Goal: Communication & Community: Answer question/provide support

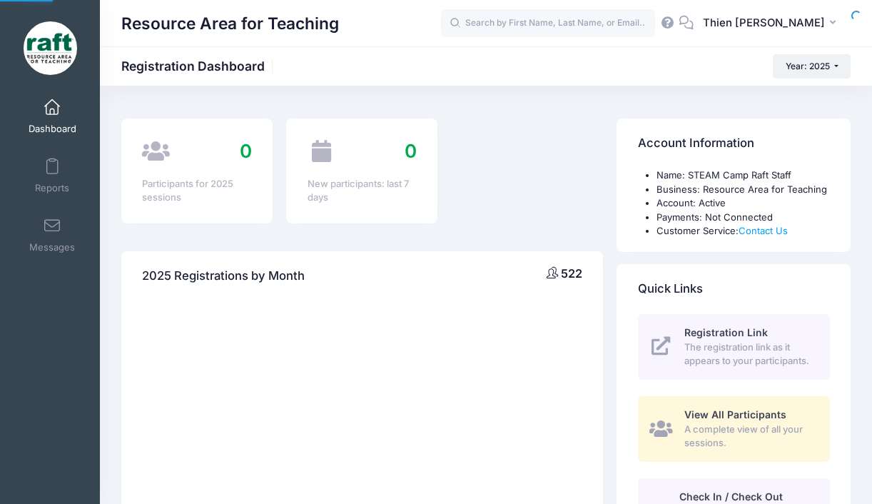
select select
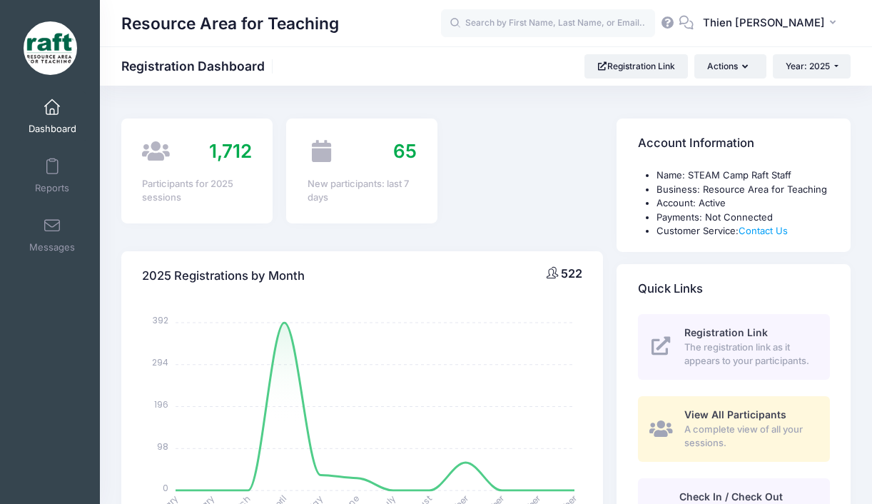
click at [697, 424] on span "A complete view of all your sessions." at bounding box center [748, 437] width 129 height 28
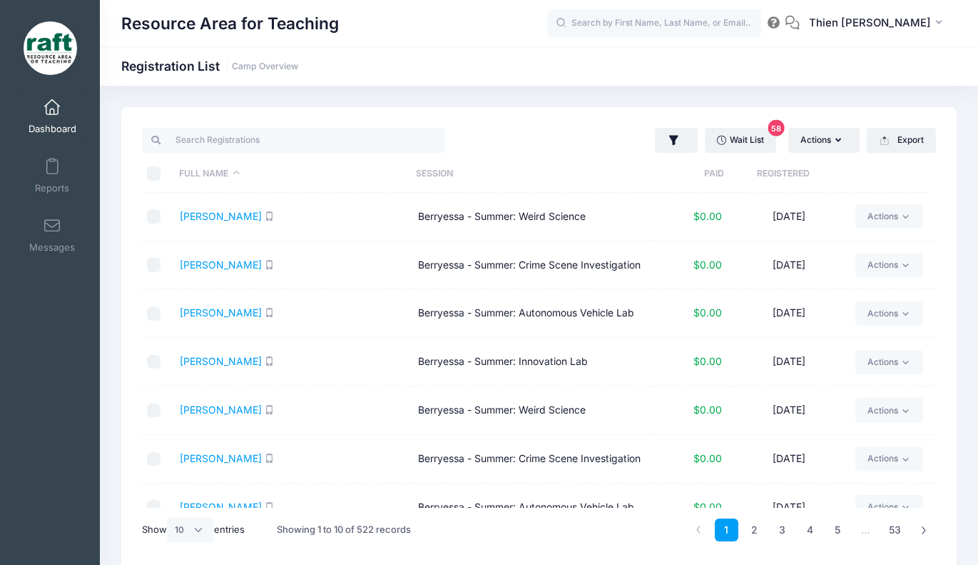
click at [783, 179] on th "Registered" at bounding box center [783, 174] width 118 height 38
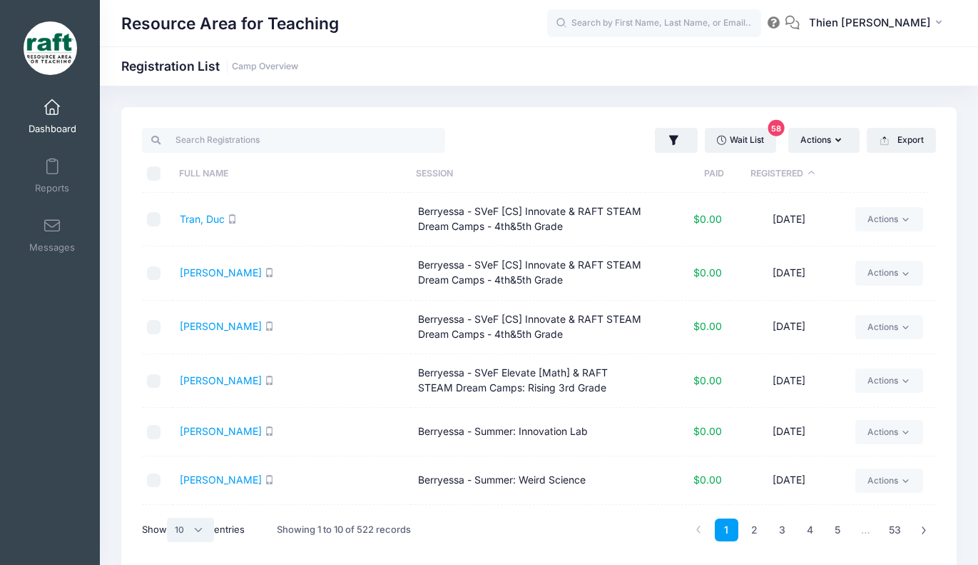
click at [197, 534] on select "All 10 25 50" at bounding box center [190, 529] width 47 height 24
select select "50"
click at [169, 517] on select "All 10 25 50" at bounding box center [190, 529] width 47 height 24
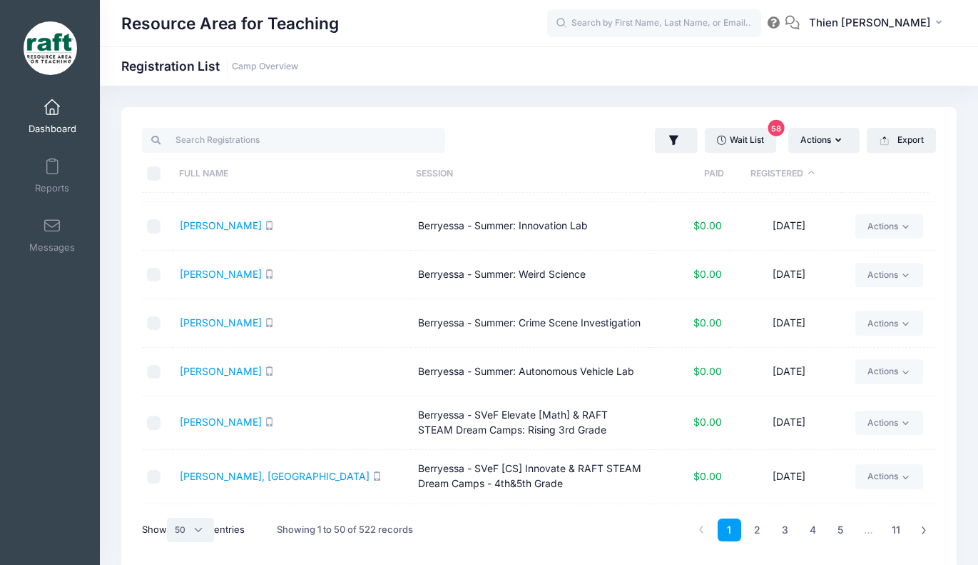
scroll to position [214, 0]
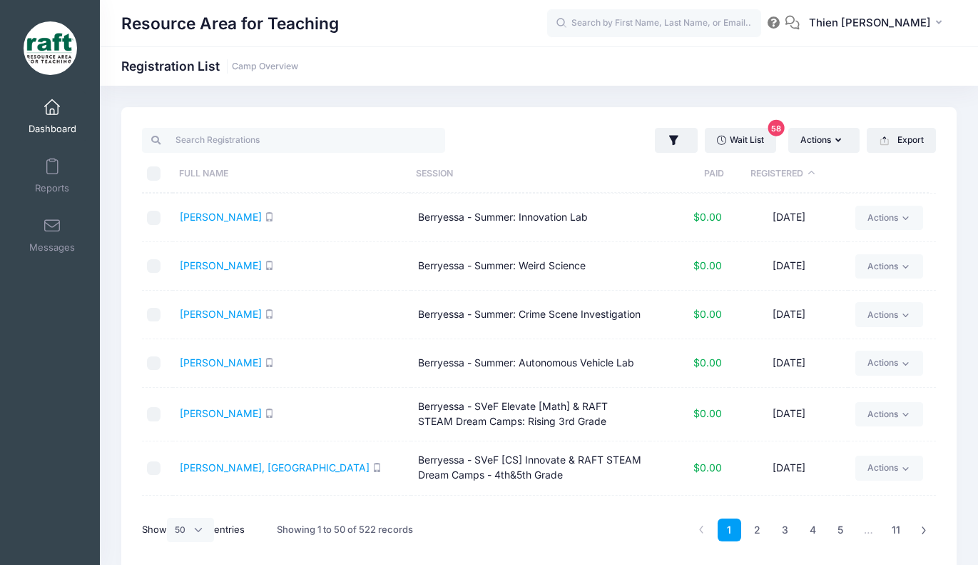
click at [762, 171] on th "Registered" at bounding box center [783, 174] width 118 height 38
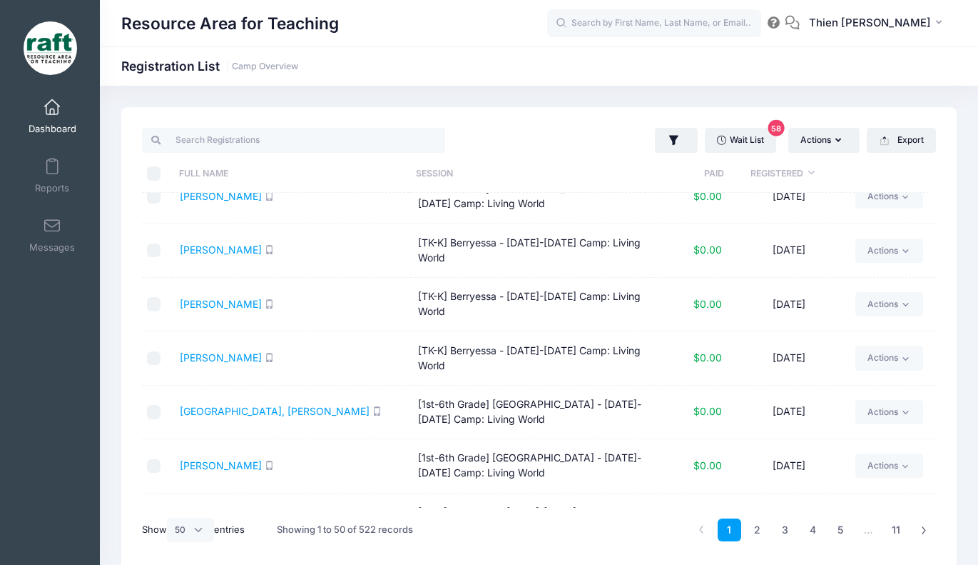
scroll to position [428, 0]
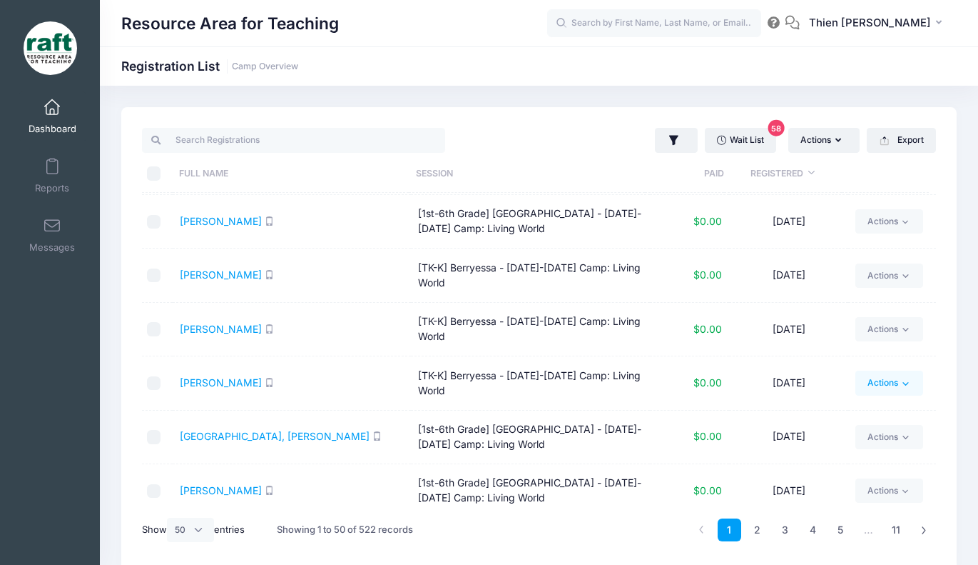
click at [906, 381] on link "Actions" at bounding box center [890, 382] width 68 height 24
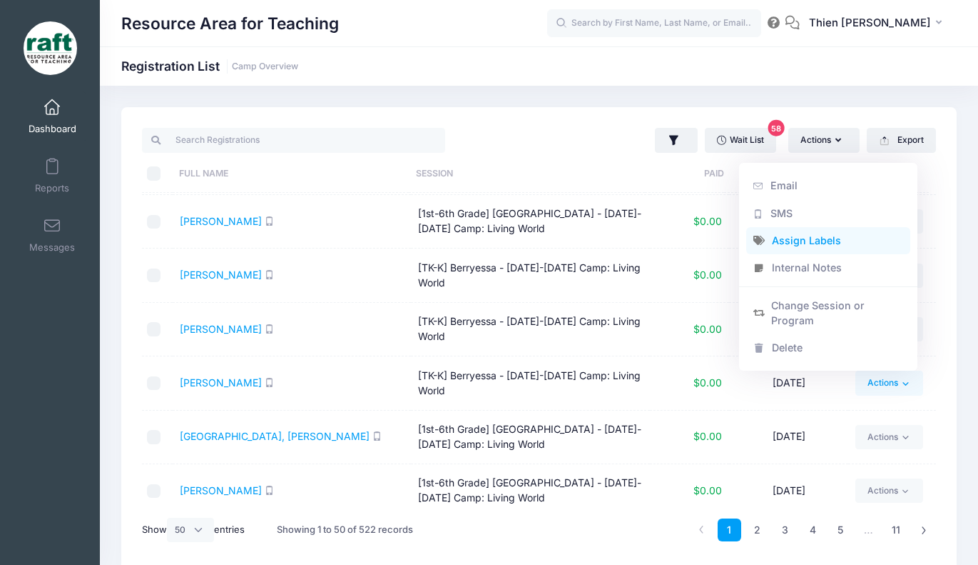
click at [801, 239] on link "Assign Labels" at bounding box center [829, 239] width 165 height 27
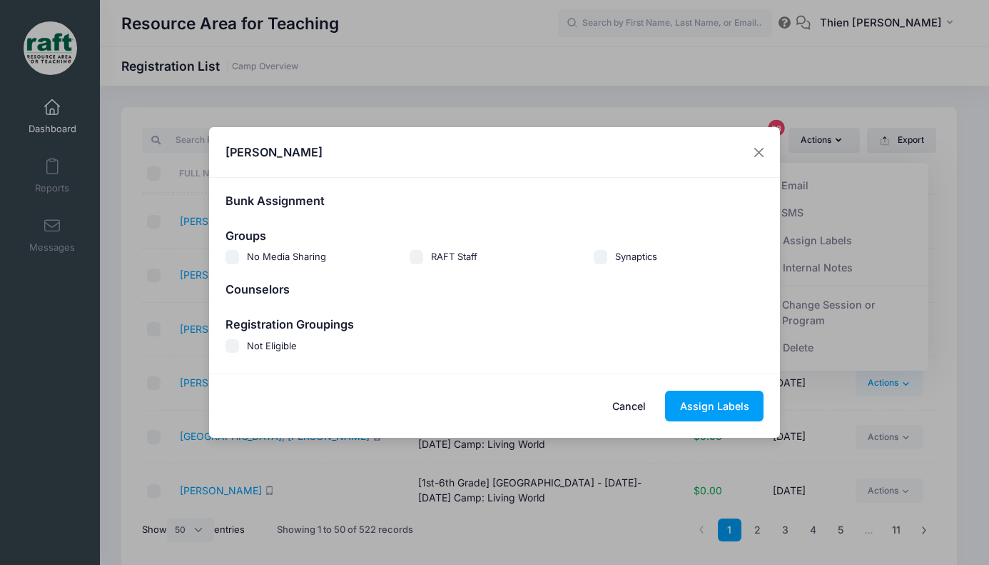
click at [269, 345] on span "Not Eligible" at bounding box center [272, 345] width 50 height 11
click at [240, 345] on input "Not Eligible" at bounding box center [233, 346] width 14 height 14
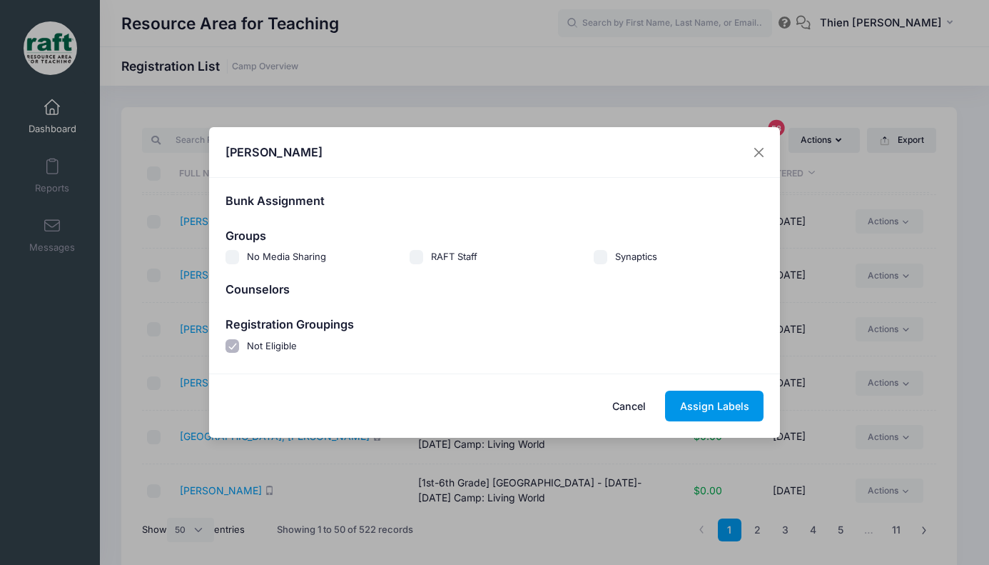
click at [709, 406] on button "Assign Labels" at bounding box center [714, 405] width 98 height 31
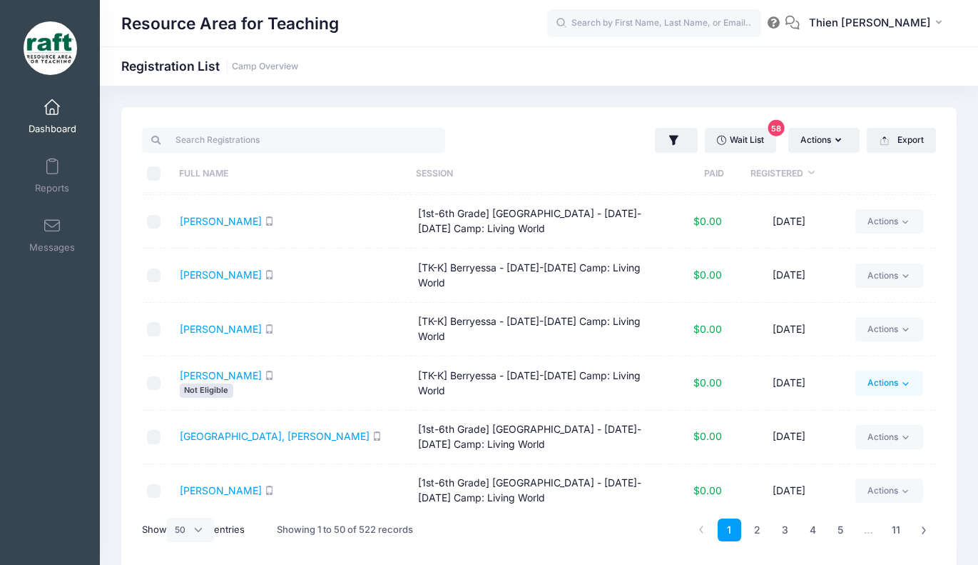
click at [901, 382] on icon at bounding box center [906, 383] width 11 height 11
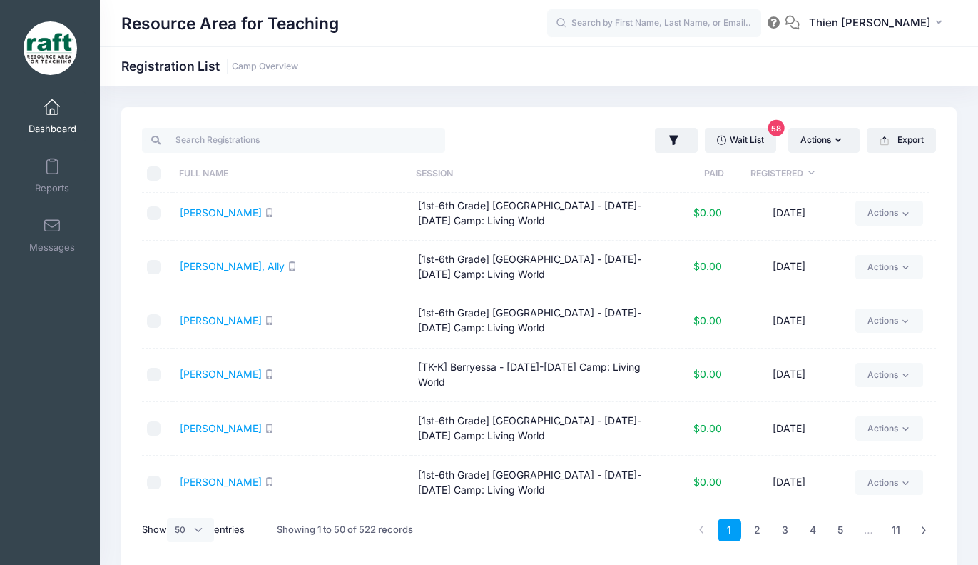
scroll to position [2375, 0]
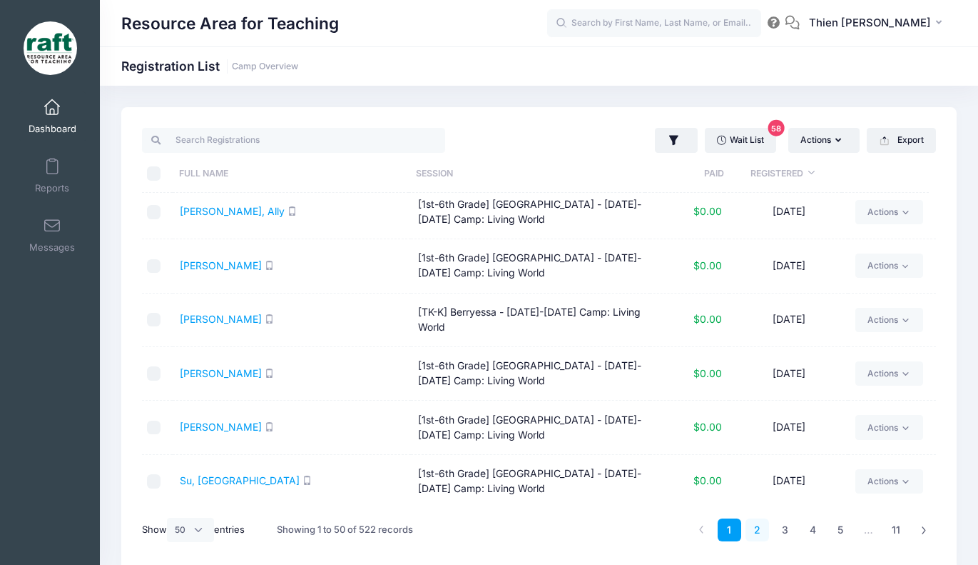
click at [759, 528] on link "2" at bounding box center [758, 530] width 24 height 24
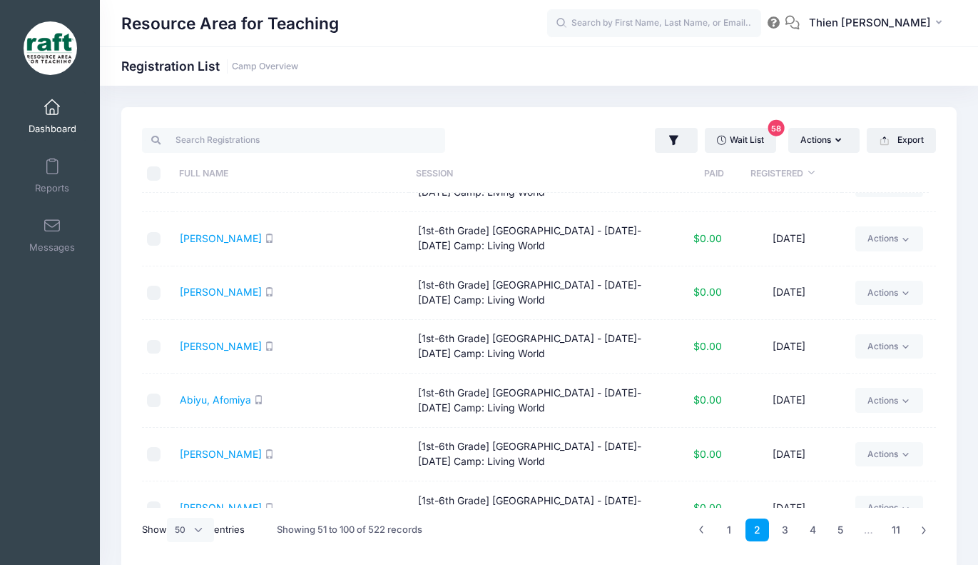
scroll to position [0, 0]
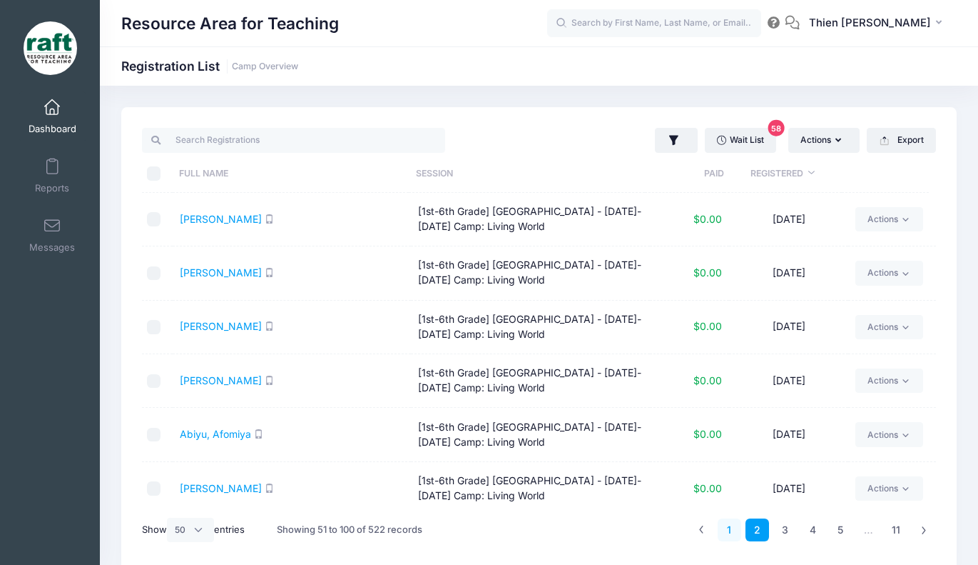
click at [732, 533] on link "1" at bounding box center [730, 530] width 24 height 24
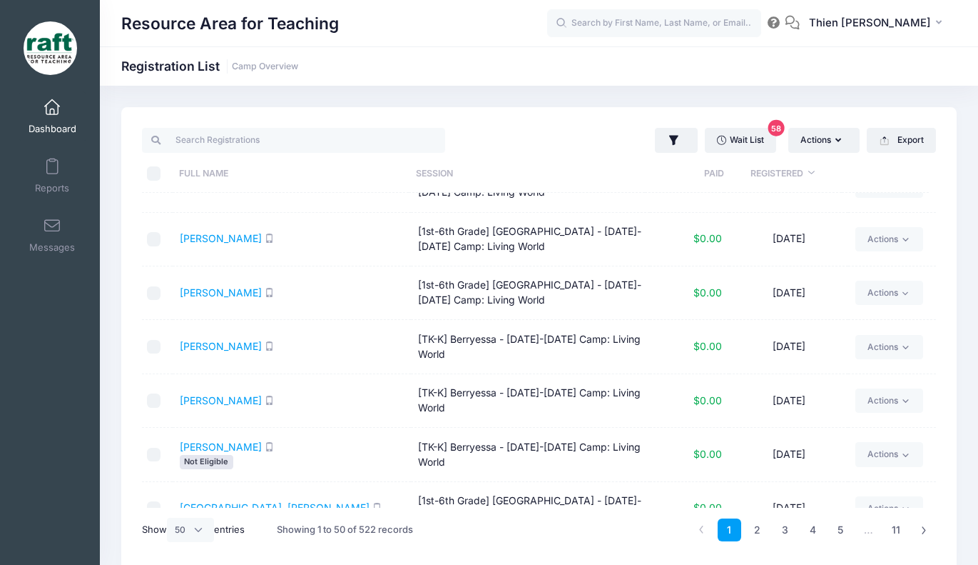
scroll to position [428, 0]
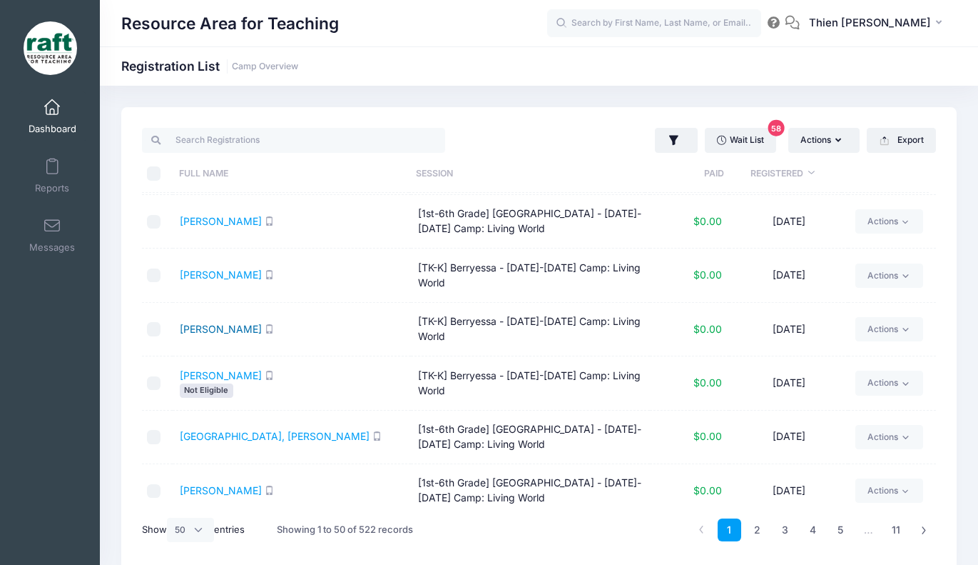
drag, startPoint x: 246, startPoint y: 330, endPoint x: 220, endPoint y: 331, distance: 25.7
click at [866, 328] on link "Actions" at bounding box center [890, 329] width 68 height 24
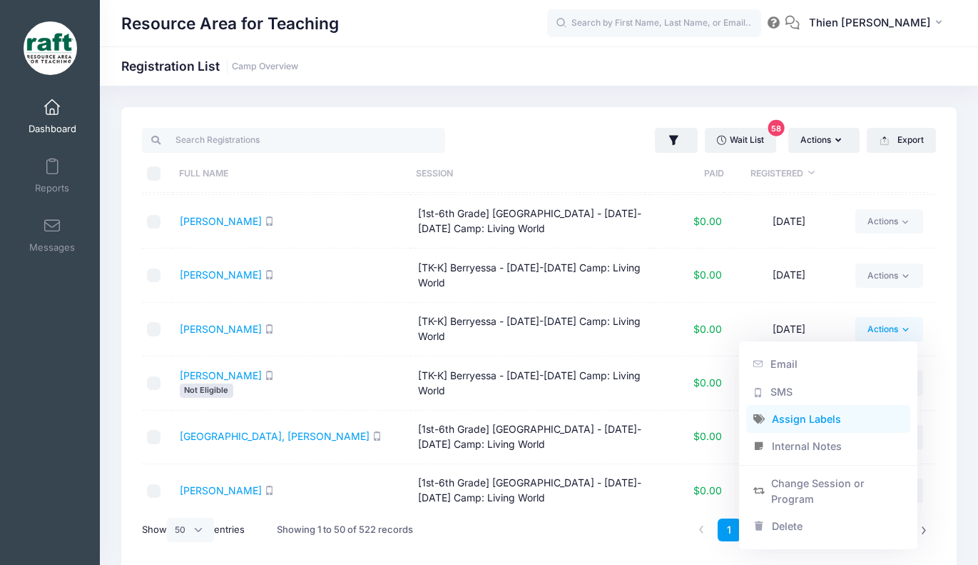
click at [791, 425] on link "Assign Labels" at bounding box center [829, 418] width 165 height 27
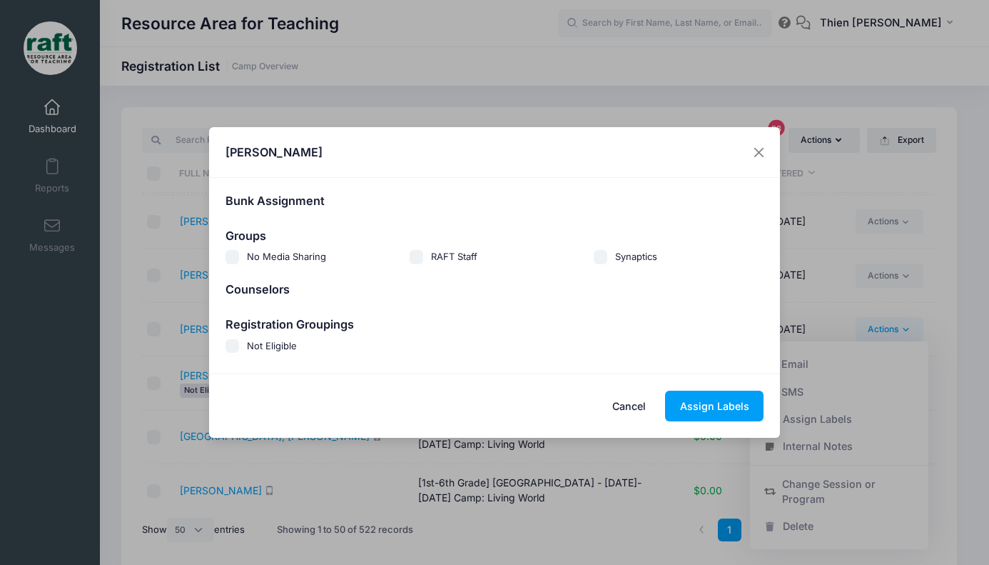
click at [230, 345] on input "Not Eligible" at bounding box center [233, 346] width 14 height 14
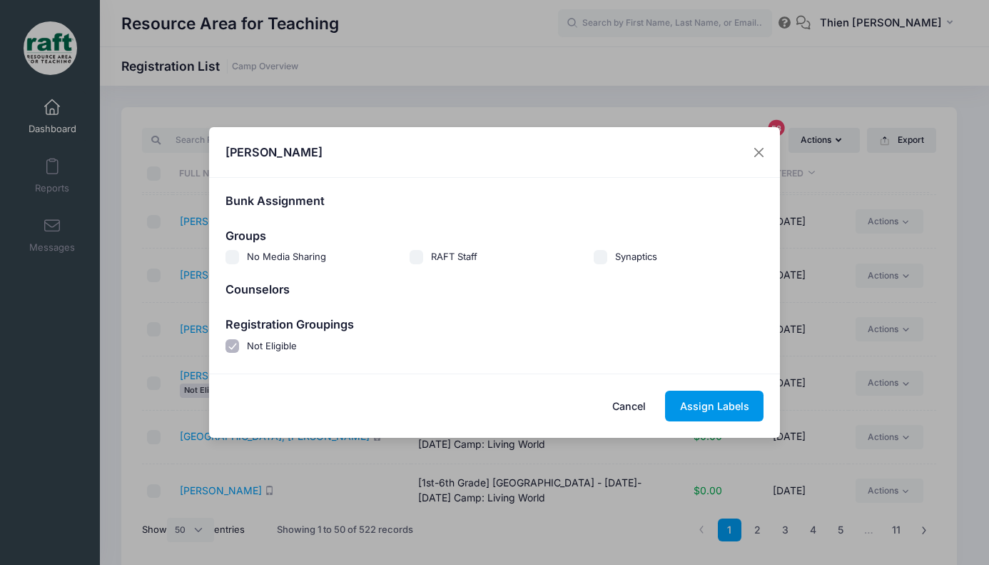
click at [718, 405] on button "Assign Labels" at bounding box center [714, 405] width 98 height 31
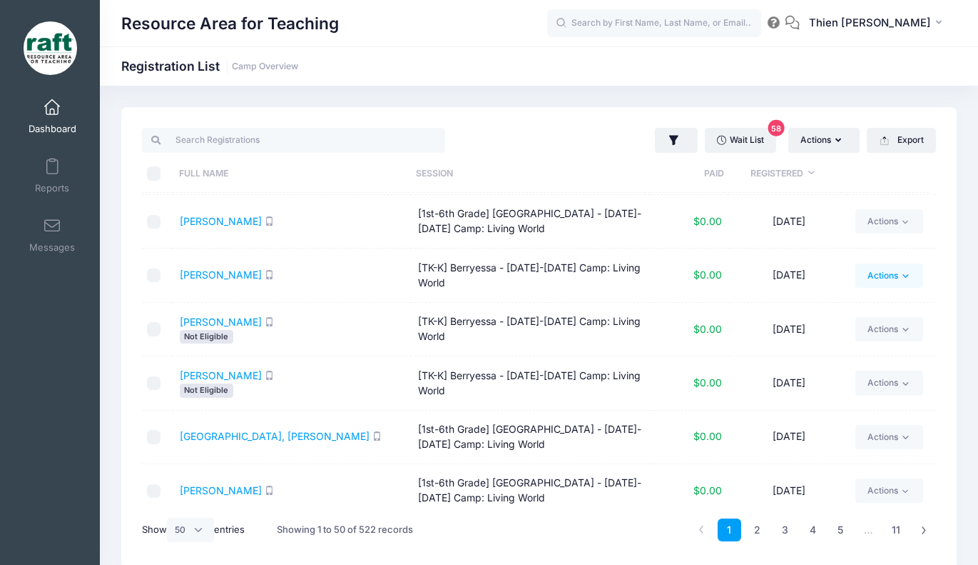
click at [884, 273] on link "Actions" at bounding box center [890, 275] width 68 height 24
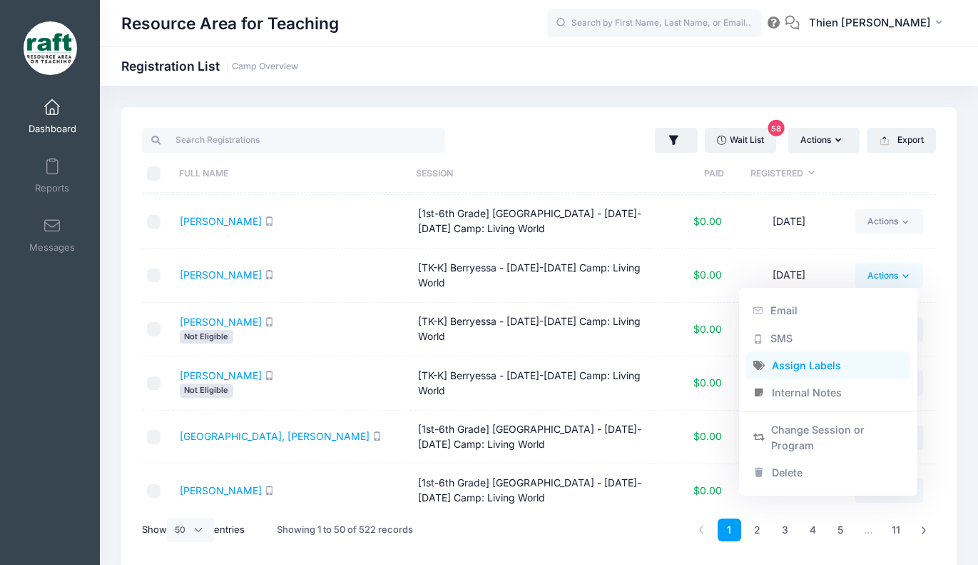
click at [798, 364] on link "Assign Labels" at bounding box center [829, 365] width 165 height 27
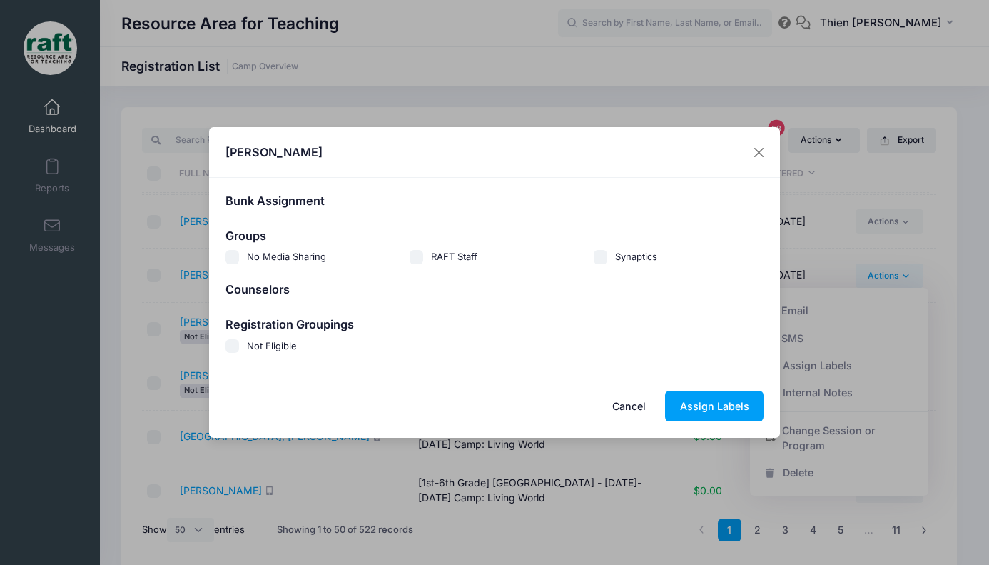
click at [236, 348] on input "Not Eligible" at bounding box center [233, 346] width 14 height 14
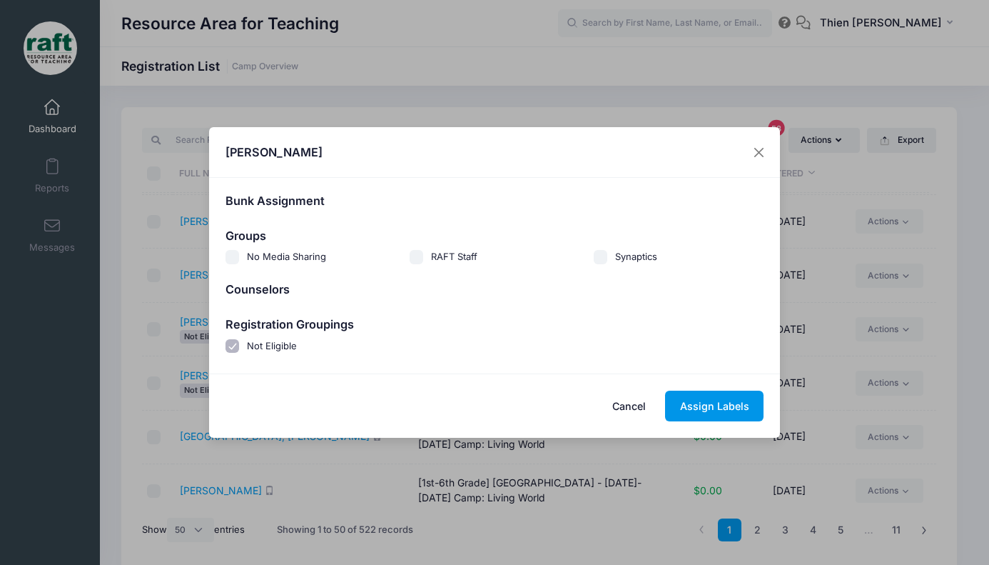
click at [729, 407] on button "Assign Labels" at bounding box center [714, 405] width 98 height 31
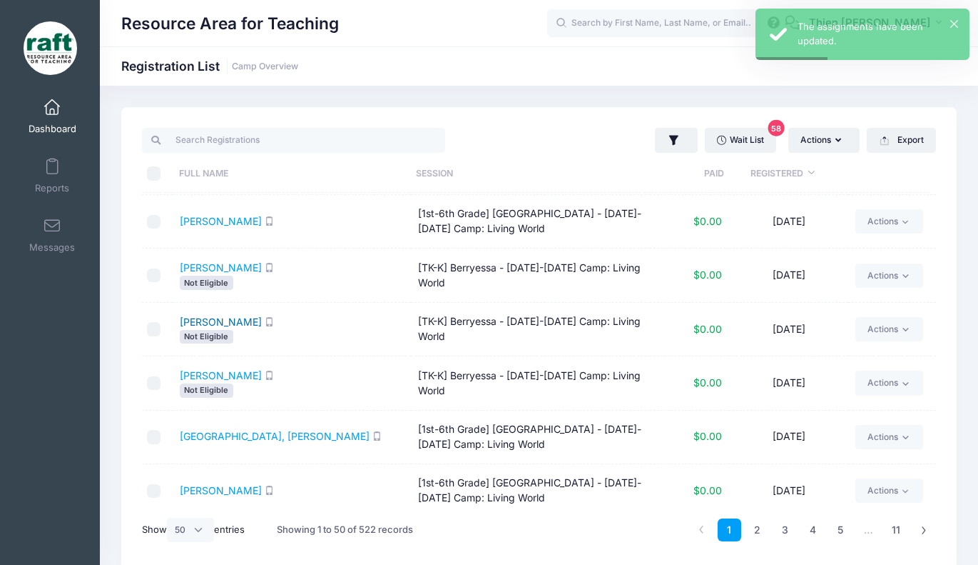
click at [226, 323] on link "Nguyen, Kim" at bounding box center [221, 321] width 82 height 12
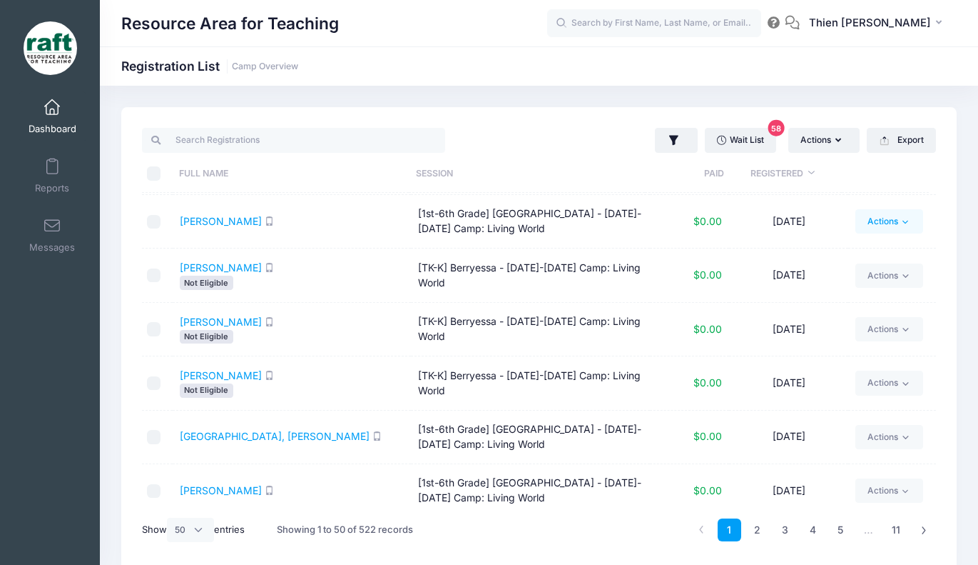
click at [892, 224] on link "Actions" at bounding box center [890, 221] width 68 height 24
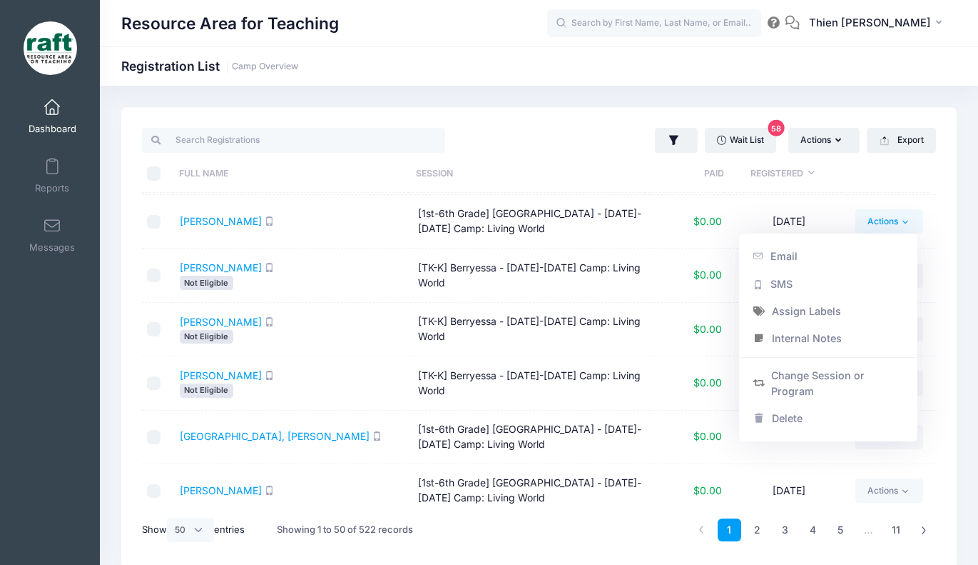
click at [892, 224] on link "Actions" at bounding box center [890, 221] width 68 height 24
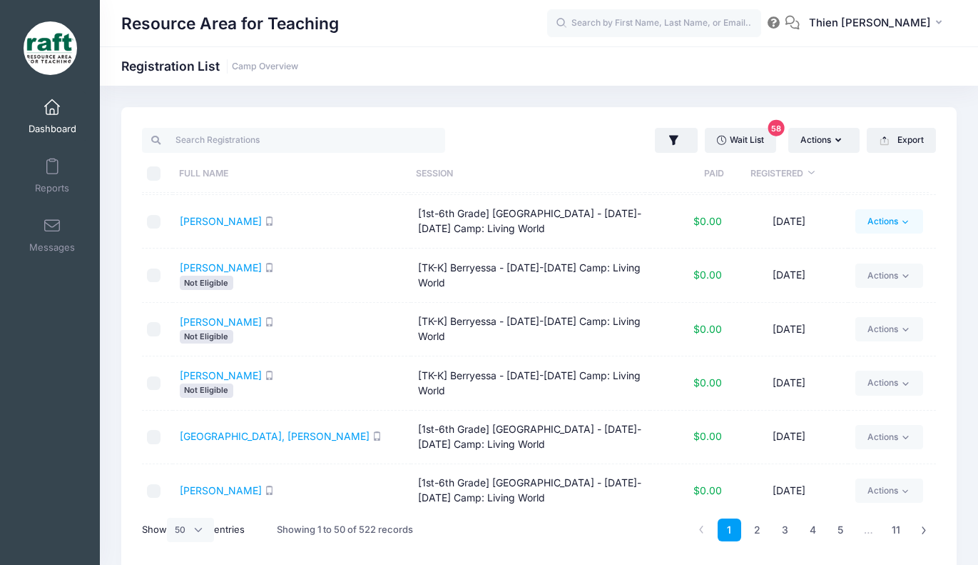
click at [891, 221] on link "Actions" at bounding box center [890, 221] width 68 height 24
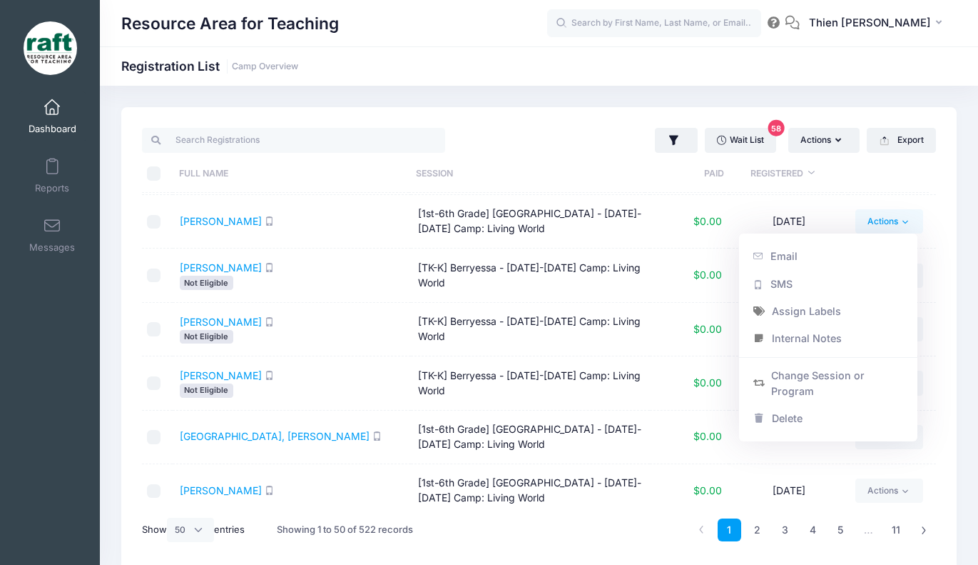
click at [891, 221] on link "Actions" at bounding box center [890, 221] width 68 height 24
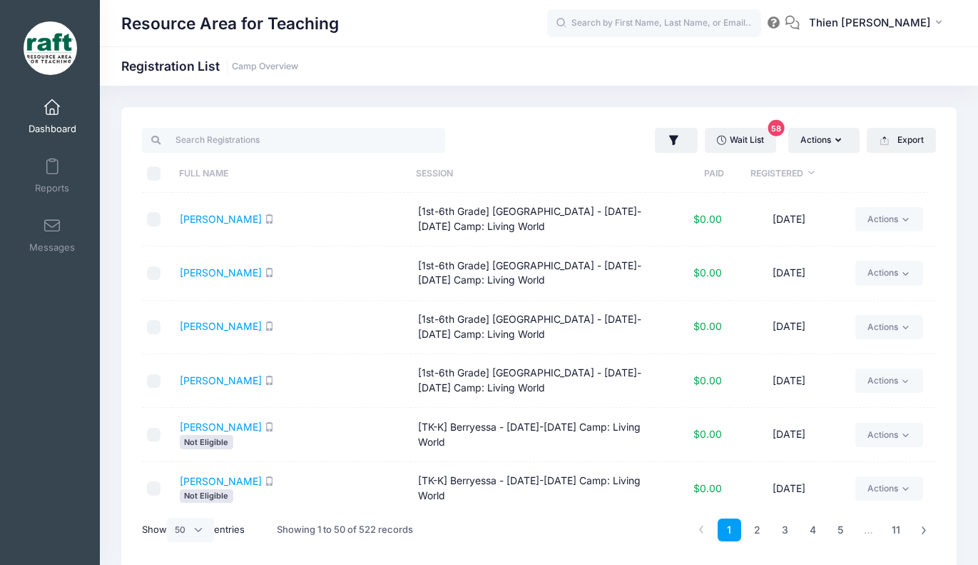
scroll to position [253, 0]
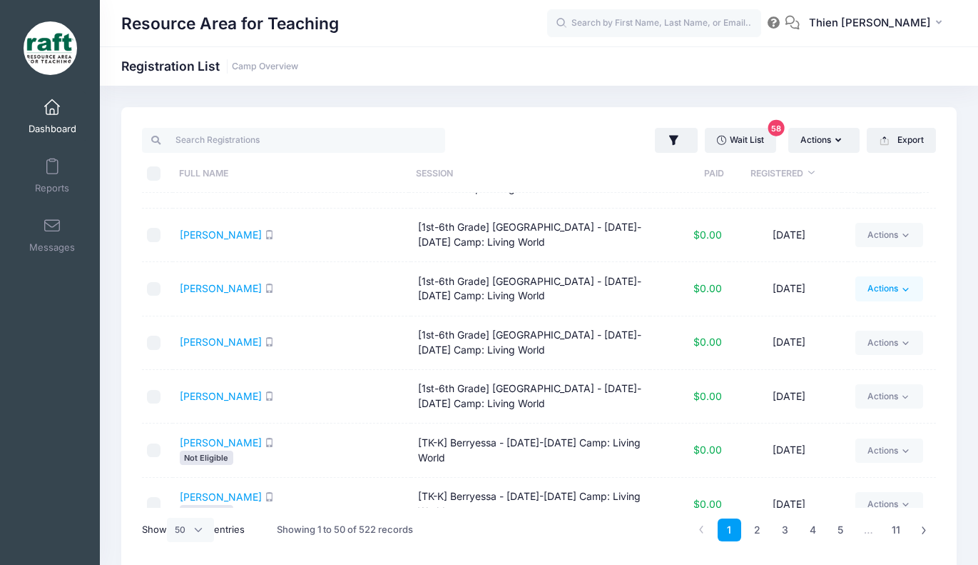
click at [893, 288] on link "Actions" at bounding box center [890, 288] width 68 height 24
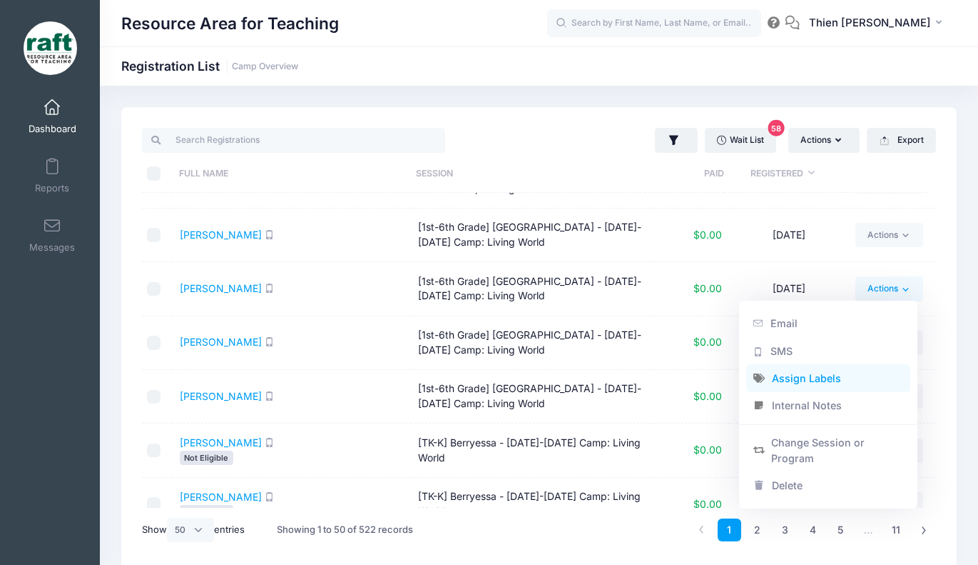
click at [804, 378] on link "Assign Labels" at bounding box center [829, 378] width 165 height 27
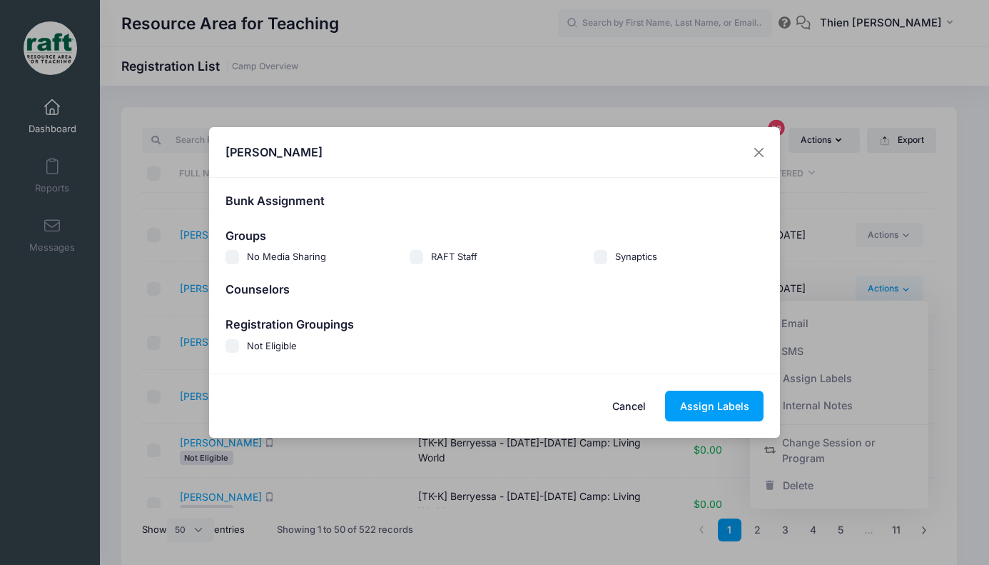
click at [269, 346] on span "Not Eligible" at bounding box center [272, 345] width 50 height 11
click at [240, 346] on input "Not Eligible" at bounding box center [233, 346] width 14 height 14
checkbox input "true"
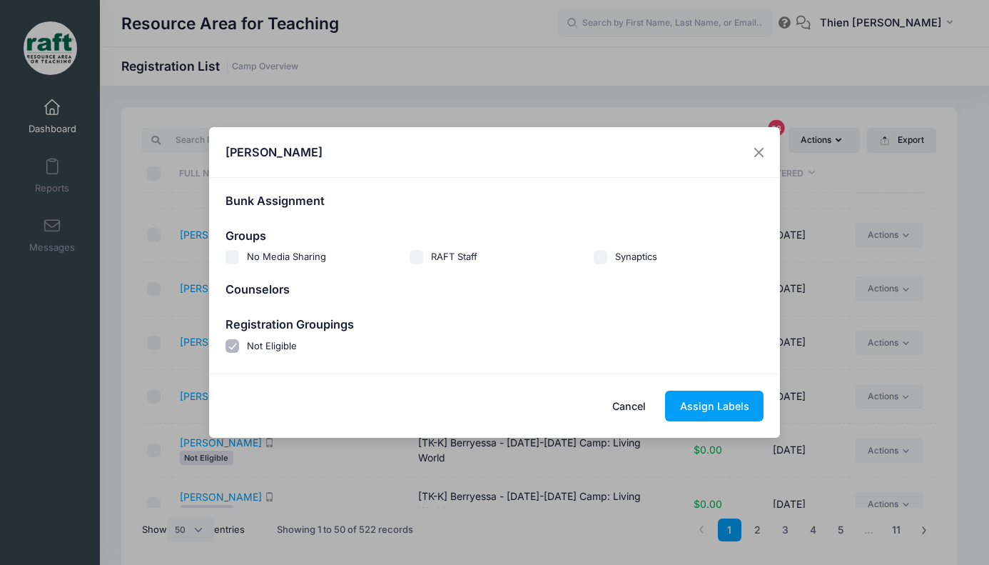
click at [627, 408] on button "Cancel" at bounding box center [629, 405] width 63 height 31
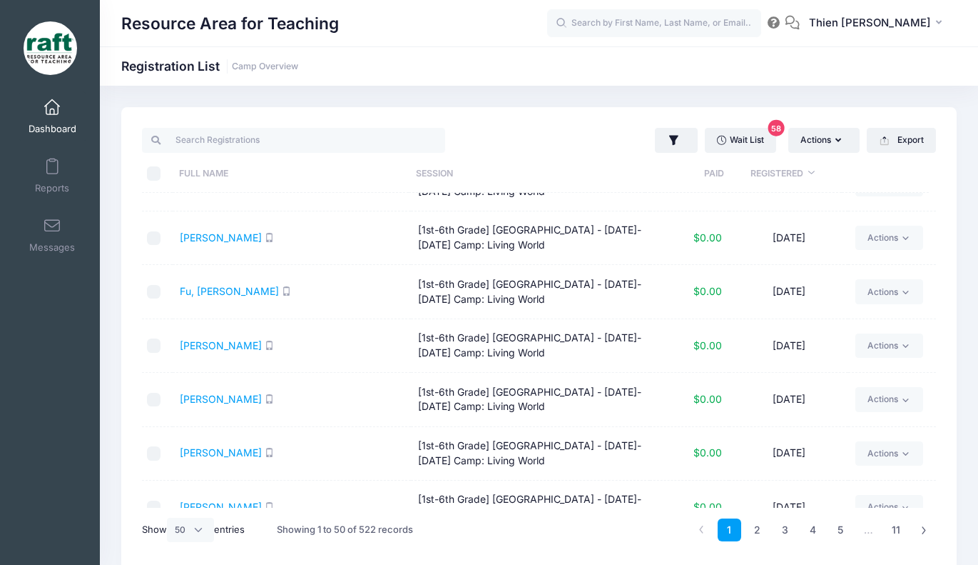
scroll to position [214, 0]
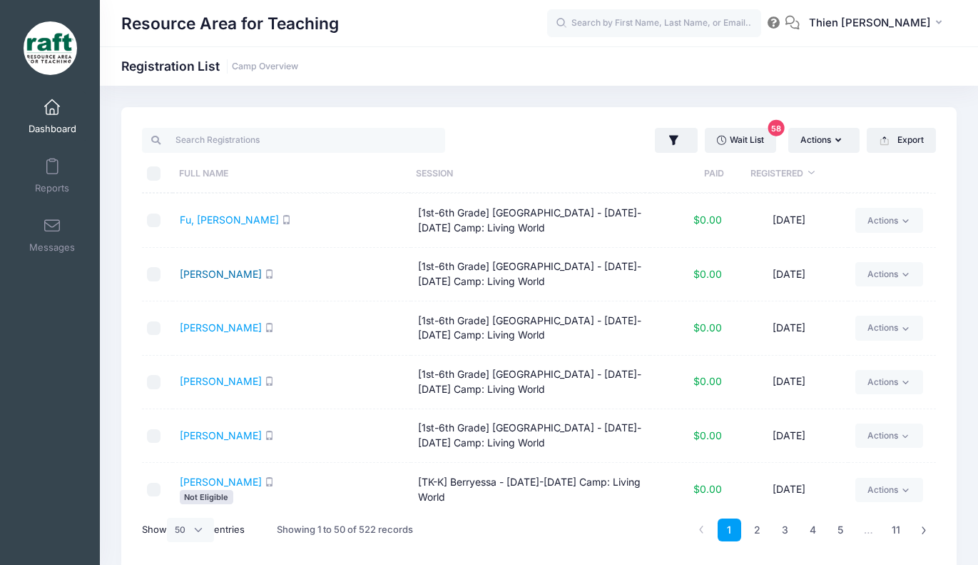
click at [223, 273] on link "Garcia, Audrey" at bounding box center [221, 274] width 82 height 12
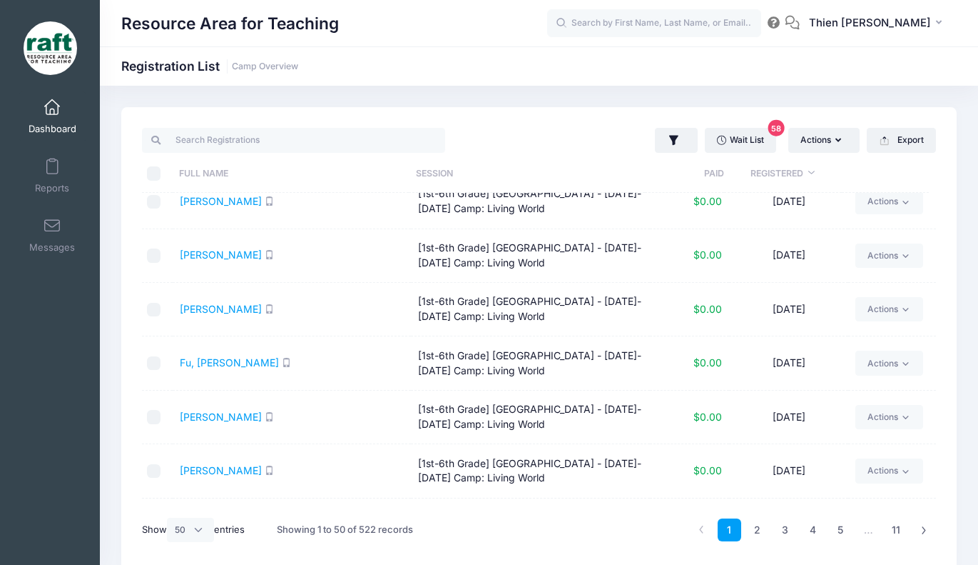
scroll to position [0, 0]
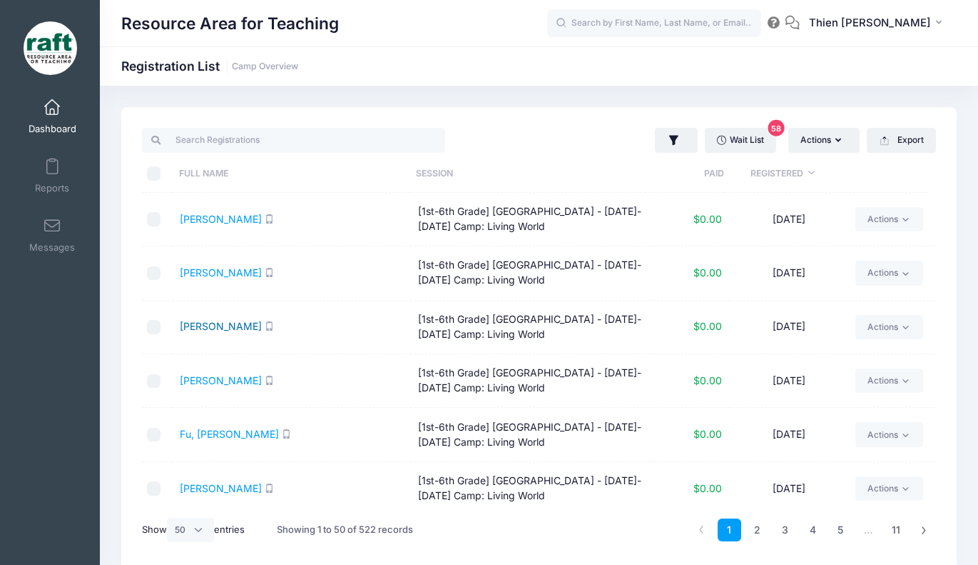
click at [198, 323] on link "Nguyen, Kim" at bounding box center [221, 326] width 82 height 12
click at [767, 149] on link "Wait List 58" at bounding box center [740, 140] width 71 height 24
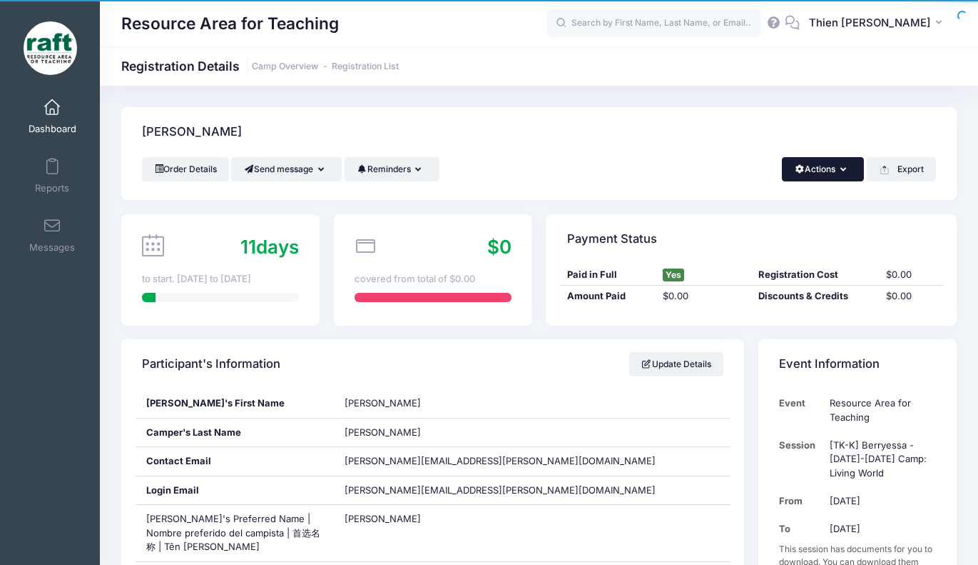
click at [842, 170] on icon "button" at bounding box center [846, 170] width 11 height 0
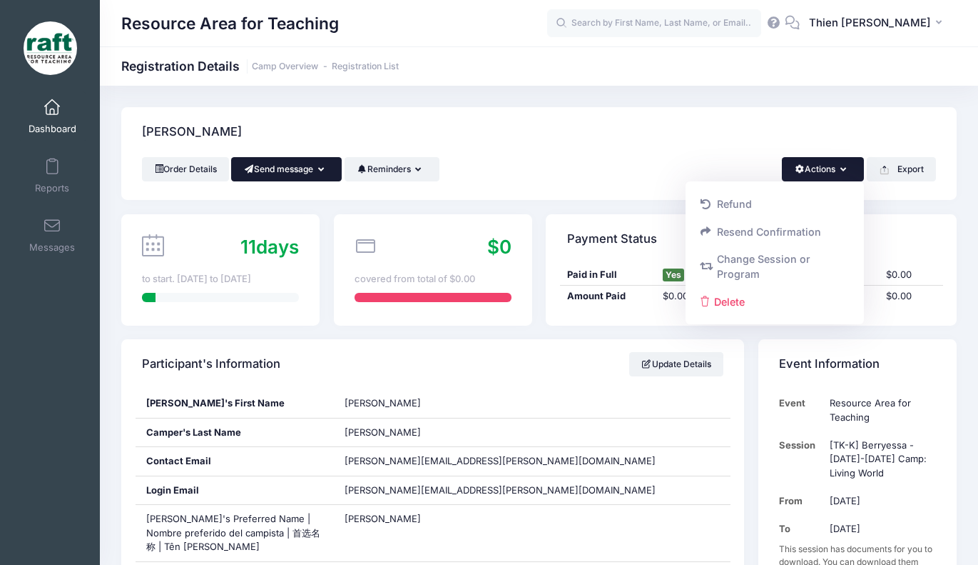
click at [328, 170] on icon "button" at bounding box center [323, 170] width 11 height 0
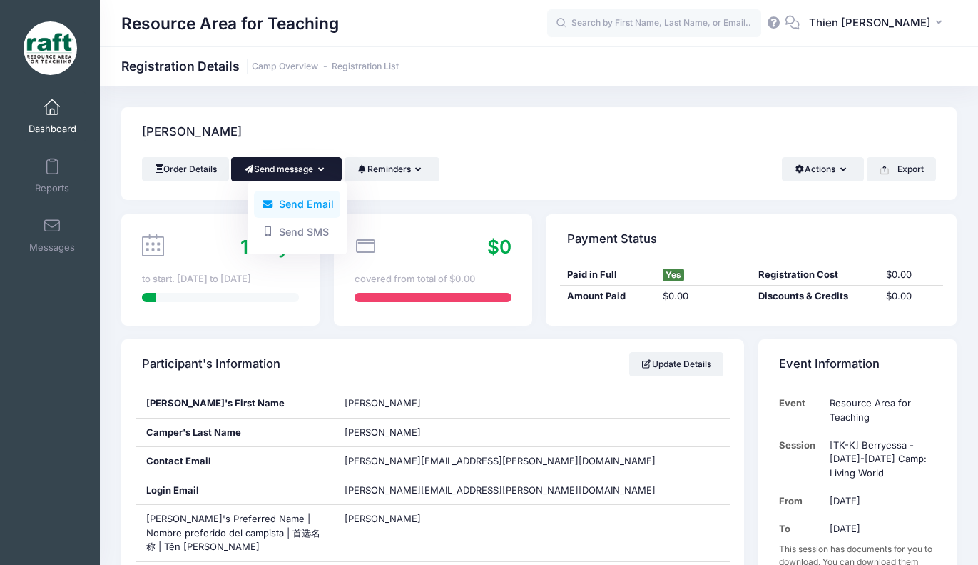
click at [307, 208] on link "Send Email" at bounding box center [297, 204] width 86 height 27
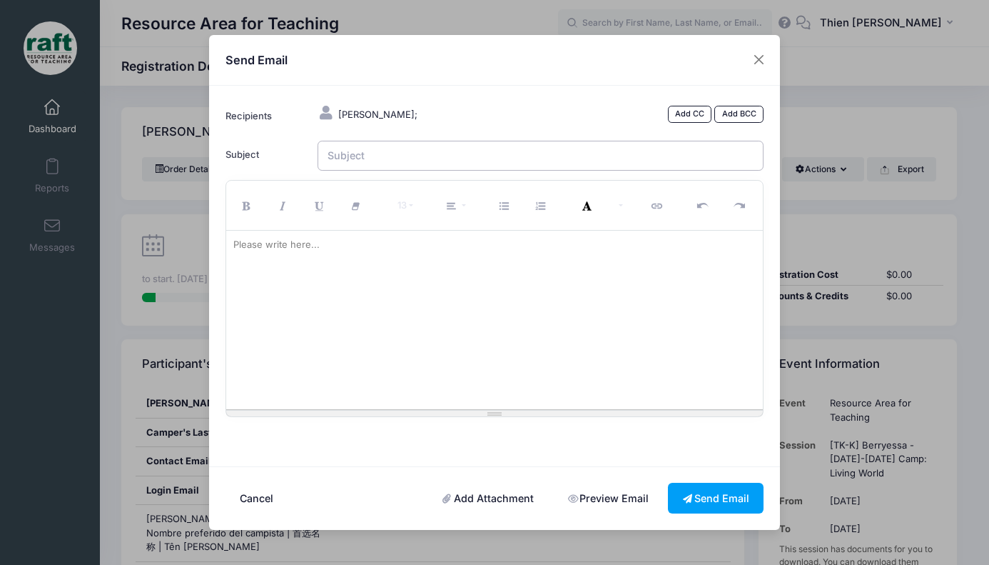
click at [367, 154] on input "Subject" at bounding box center [541, 156] width 447 height 31
type input "I"
click at [370, 154] on input "October 2025 RAFT Camp" at bounding box center [541, 156] width 447 height 31
type input "October Intersession 2025 RAFT Camp"
click at [402, 262] on div at bounding box center [494, 320] width 537 height 178
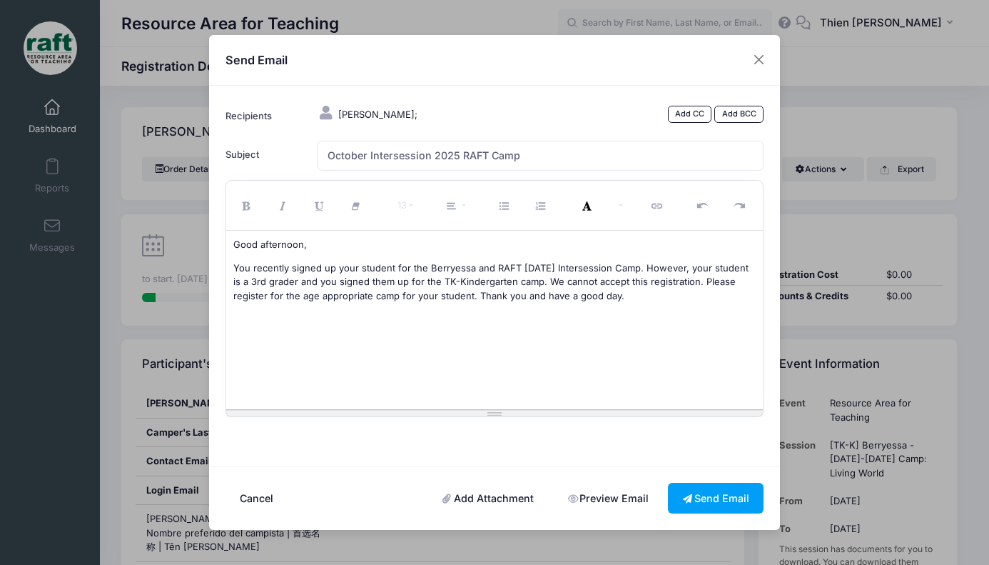
drag, startPoint x: 680, startPoint y: 301, endPoint x: 231, endPoint y: 239, distance: 453.9
click at [231, 239] on div "Good afternoon, You recently signed up your student for the Berryessa and RAFT …" at bounding box center [494, 320] width 537 height 178
copy div "Good afternoon, You recently signed up your student for the Berryessa and RAFT …"
click at [686, 111] on link "Add CC" at bounding box center [690, 114] width 44 height 17
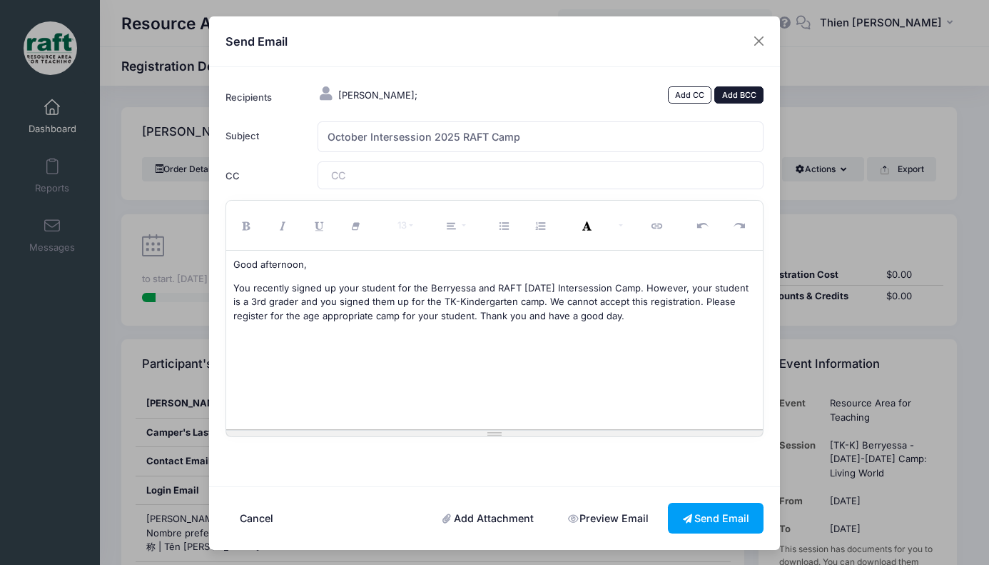
click at [719, 99] on link "Add BCC" at bounding box center [738, 94] width 49 height 17
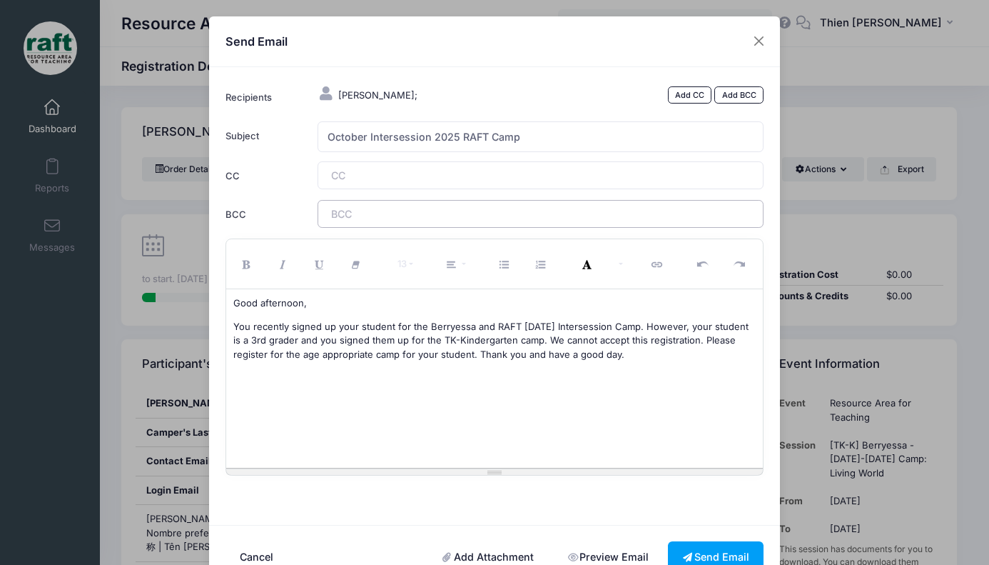
click at [454, 203] on tags "​" at bounding box center [541, 213] width 447 height 27
click at [736, 560] on button "Send Email" at bounding box center [716, 556] width 96 height 31
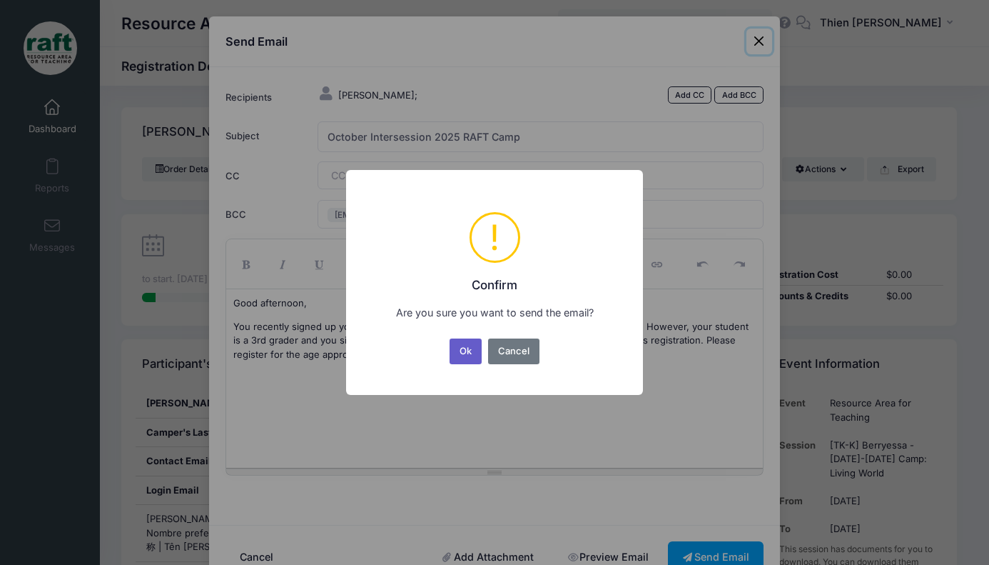
click at [457, 360] on button "Ok" at bounding box center [466, 351] width 33 height 26
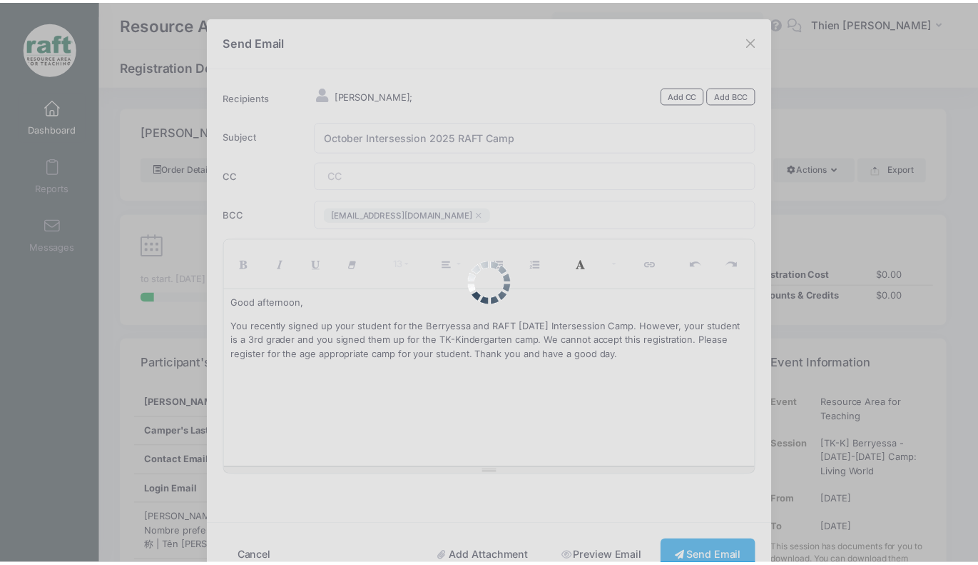
scroll to position [7, 0]
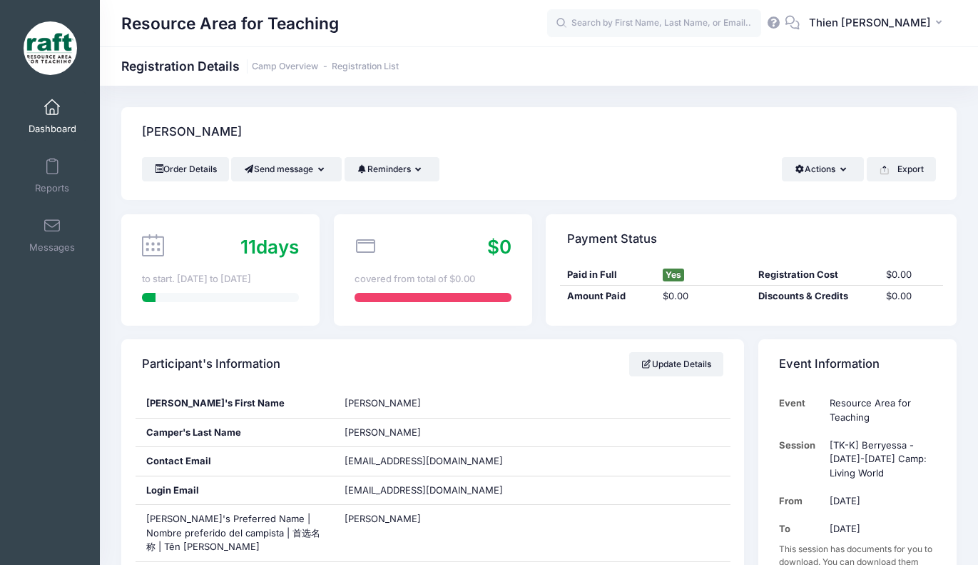
scroll to position [143, 0]
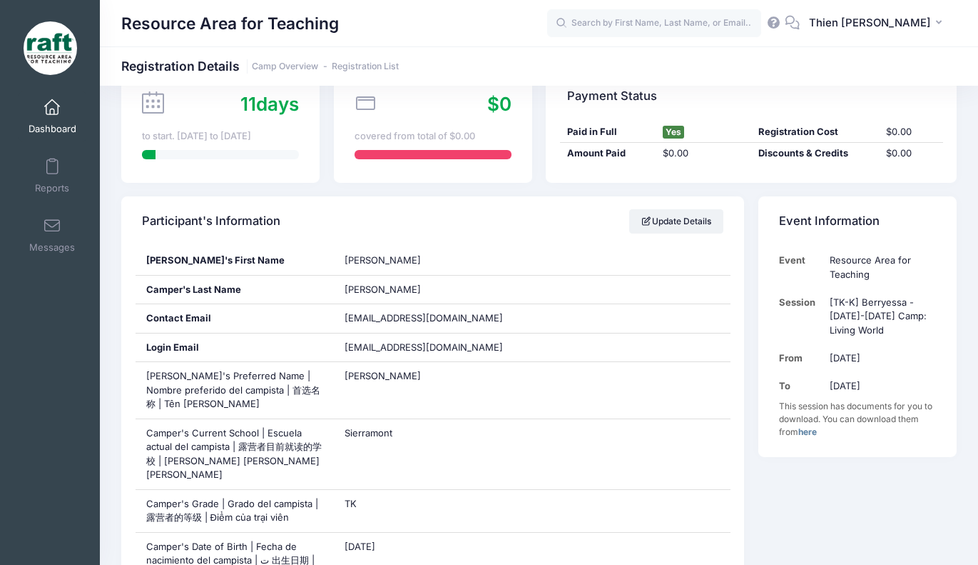
click at [497, 233] on div "Participant's Information Update Details" at bounding box center [432, 221] width 623 height 50
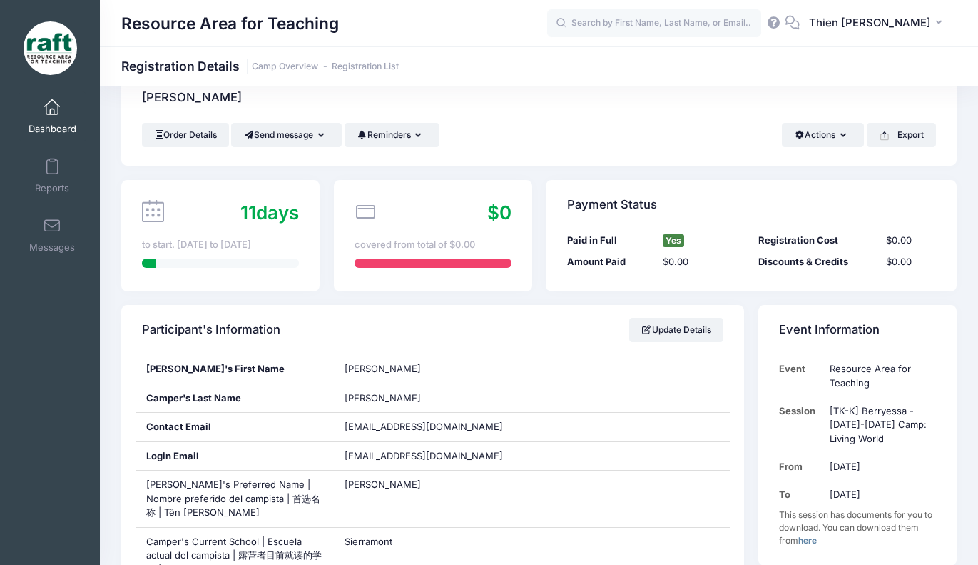
scroll to position [0, 0]
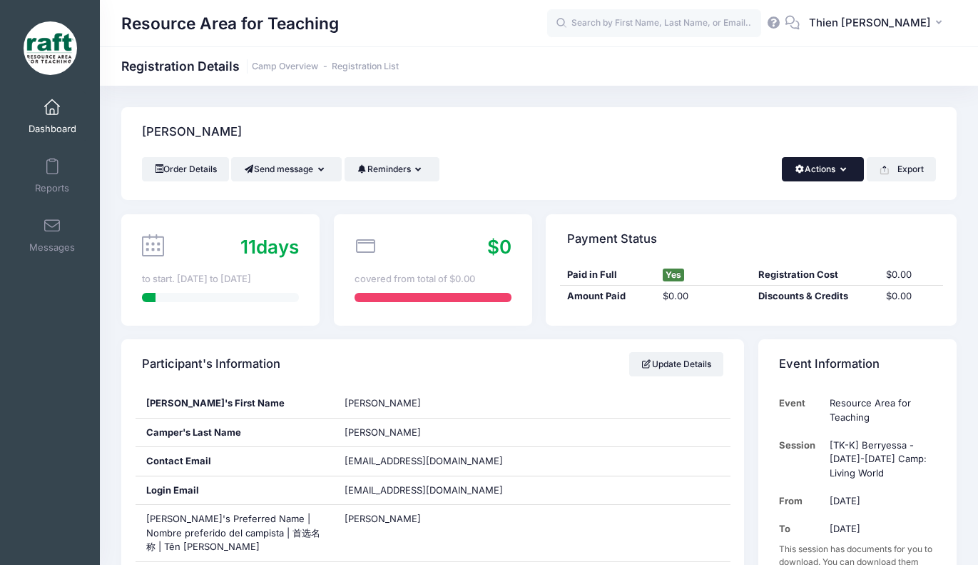
click at [841, 170] on icon "button" at bounding box center [846, 170] width 11 height 0
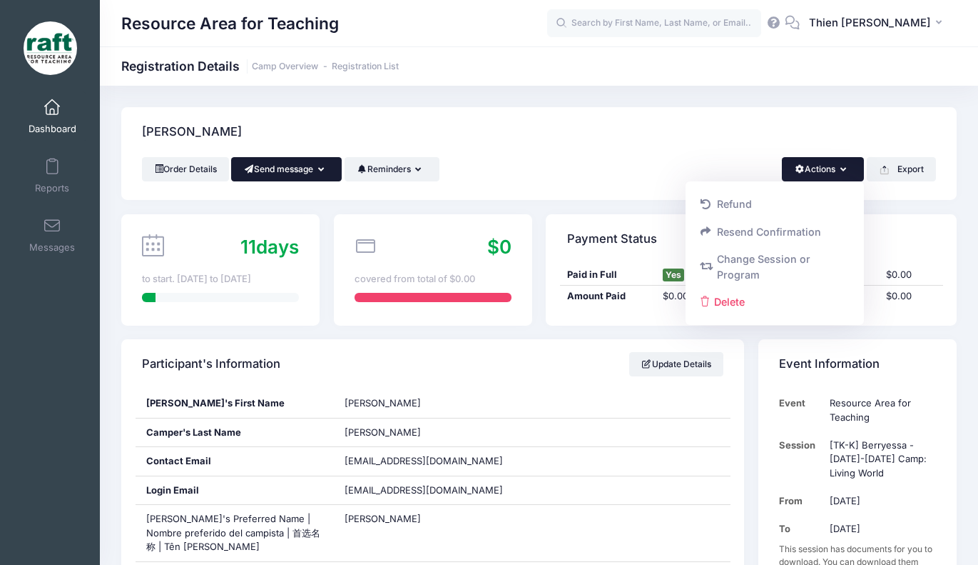
click at [324, 170] on icon "button" at bounding box center [323, 170] width 11 height 0
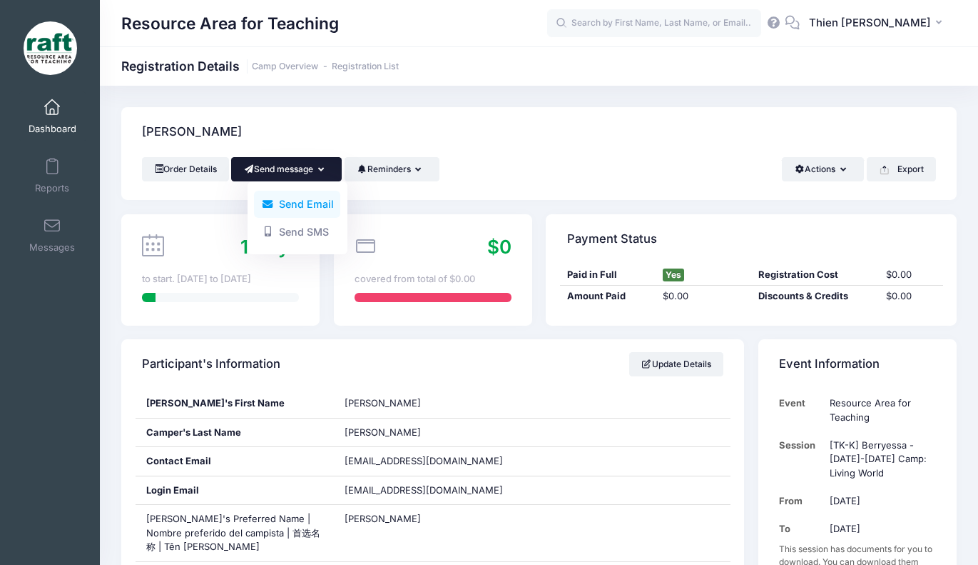
click at [313, 207] on link "Send Email" at bounding box center [297, 204] width 86 height 27
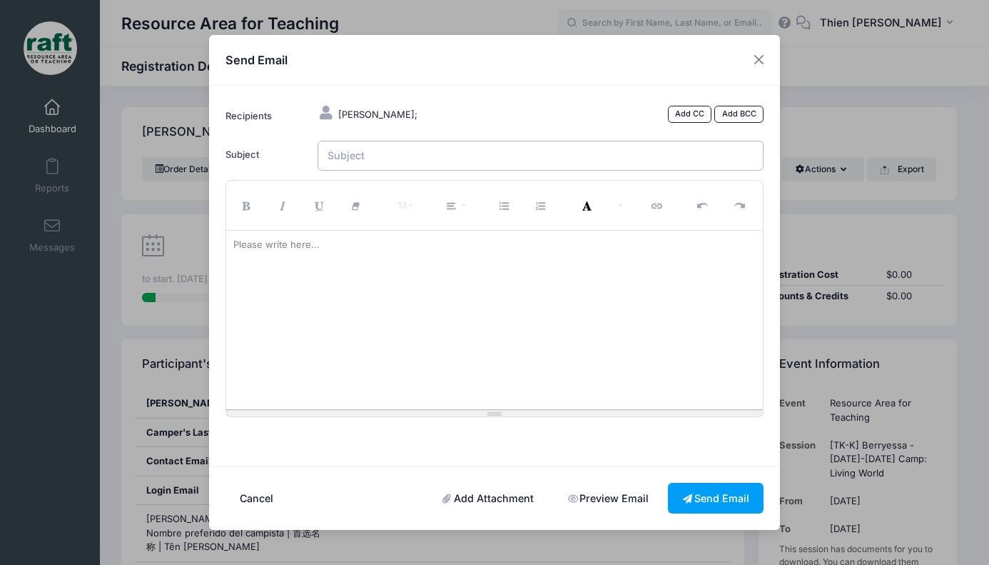
click at [385, 156] on input "Subject" at bounding box center [541, 156] width 447 height 31
click at [325, 241] on p at bounding box center [494, 245] width 523 height 14
paste div
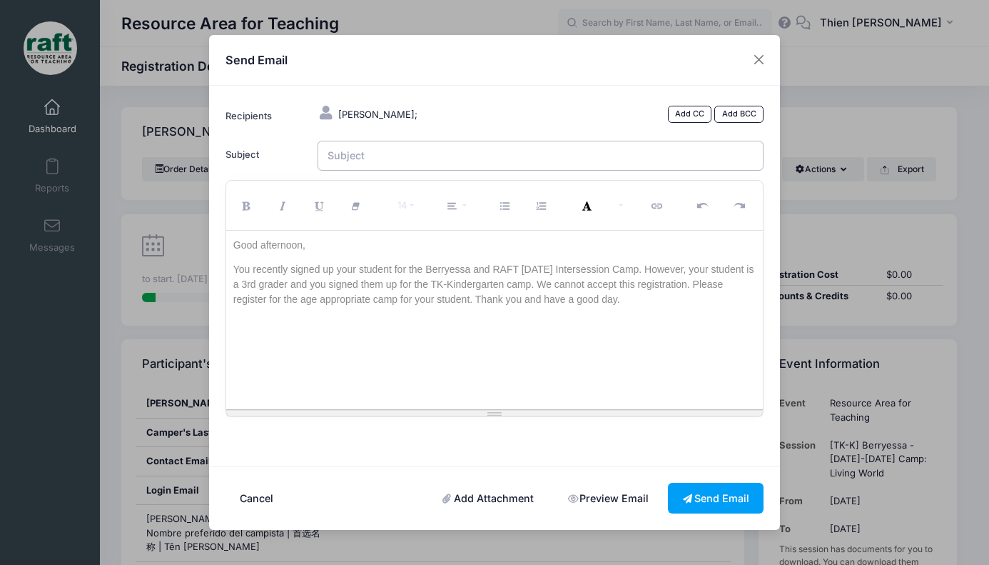
click at [372, 160] on input "Subject" at bounding box center [541, 156] width 447 height 31
type input "October Intersession 2025 RAFT Camp"
drag, startPoint x: 288, startPoint y: 283, endPoint x: 301, endPoint y: 285, distance: 13.7
click at [301, 285] on p "You recently signed up your student for the Berryessa and RAFT October 2025 Int…" at bounding box center [494, 284] width 523 height 45
click at [709, 497] on button "Send Email" at bounding box center [716, 497] width 96 height 31
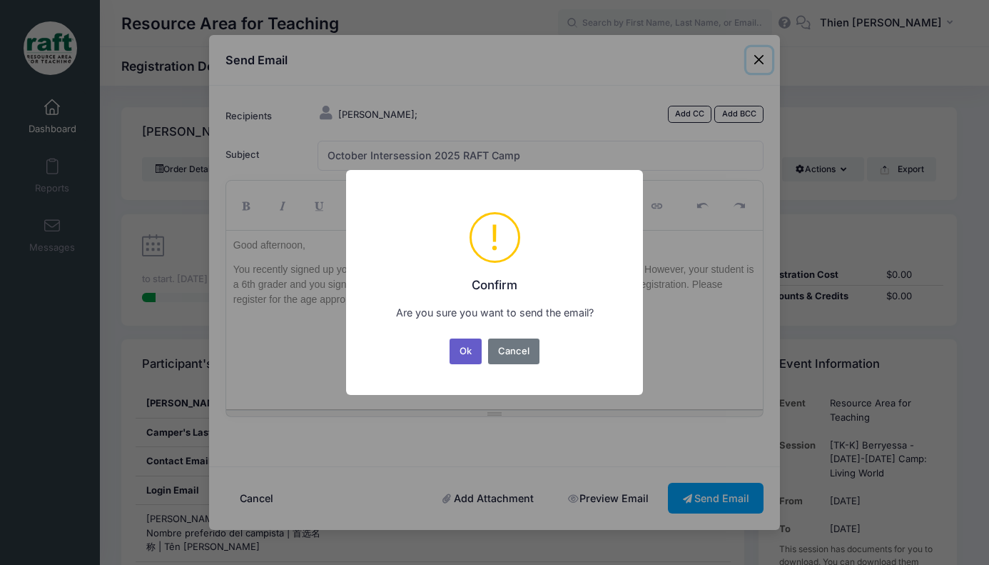
click at [472, 356] on button "Ok" at bounding box center [466, 351] width 33 height 26
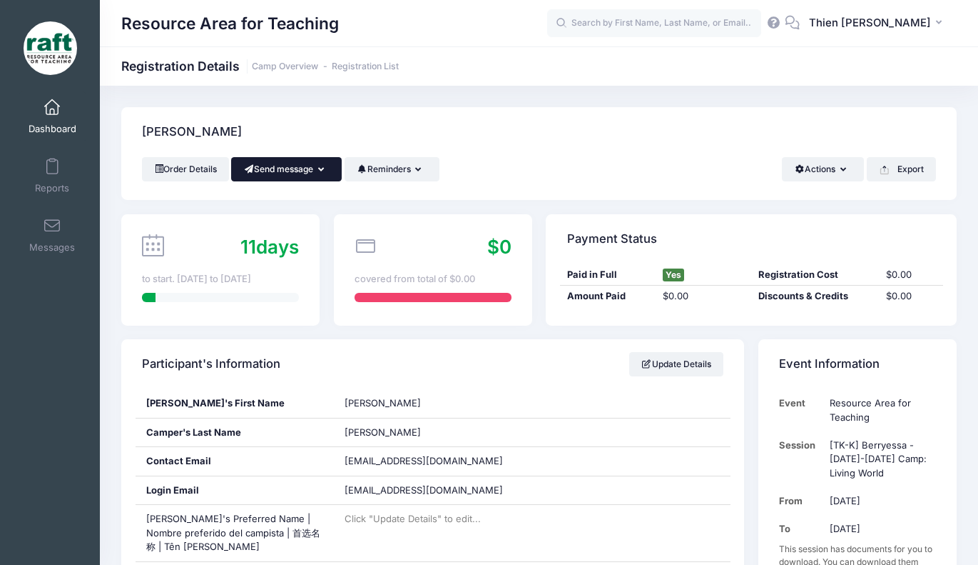
click at [310, 173] on button "Send message" at bounding box center [286, 169] width 111 height 24
click at [310, 206] on link "Send Email" at bounding box center [297, 204] width 86 height 27
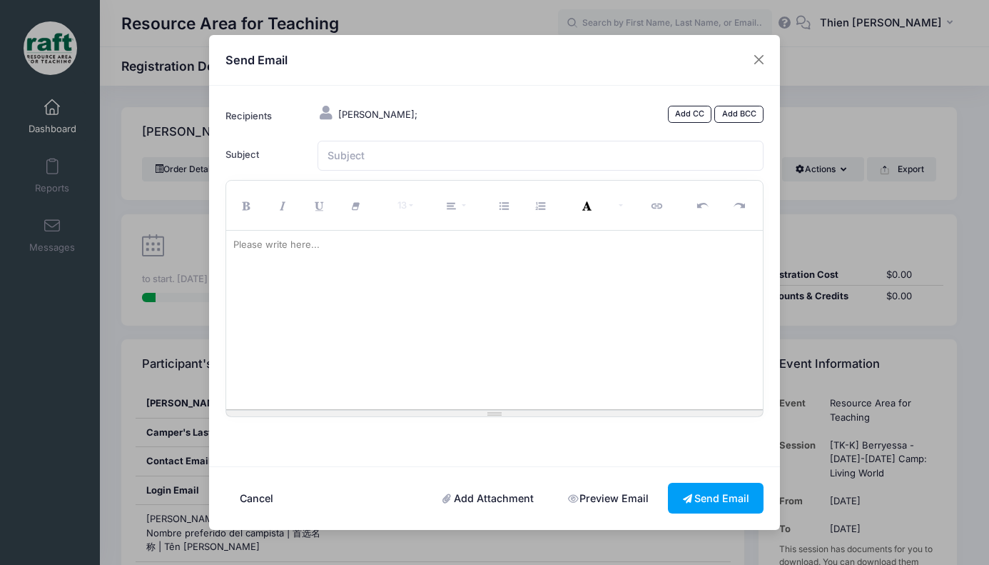
click at [320, 258] on div "Please write here..." at bounding box center [276, 245] width 101 height 29
paste div
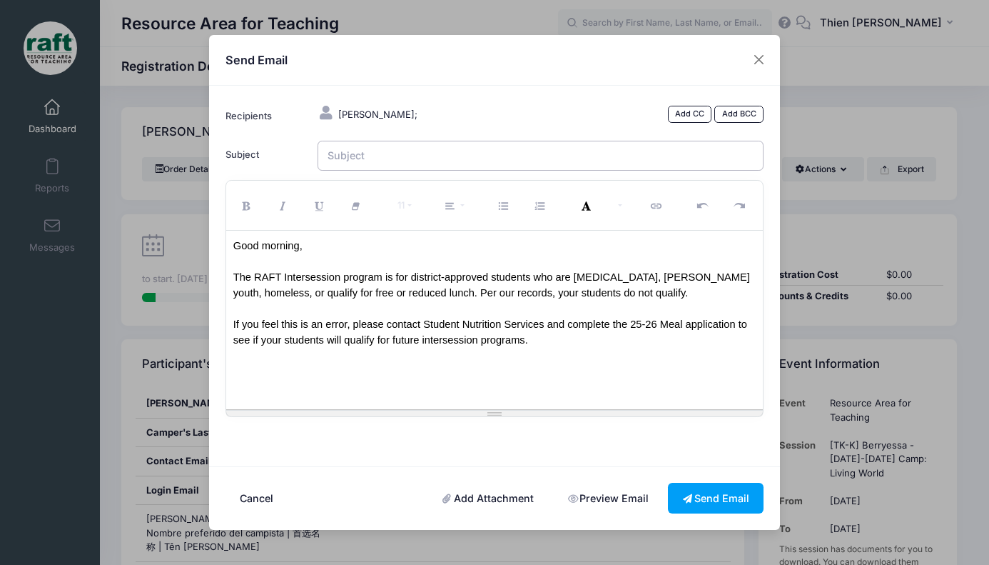
click at [444, 162] on input "Subject" at bounding box center [541, 156] width 447 height 31
click at [440, 156] on input "Subject" at bounding box center [541, 156] width 447 height 31
type input "October Intersession 2025 RAFT Camp"
click at [720, 502] on button "Send Email" at bounding box center [716, 497] width 96 height 31
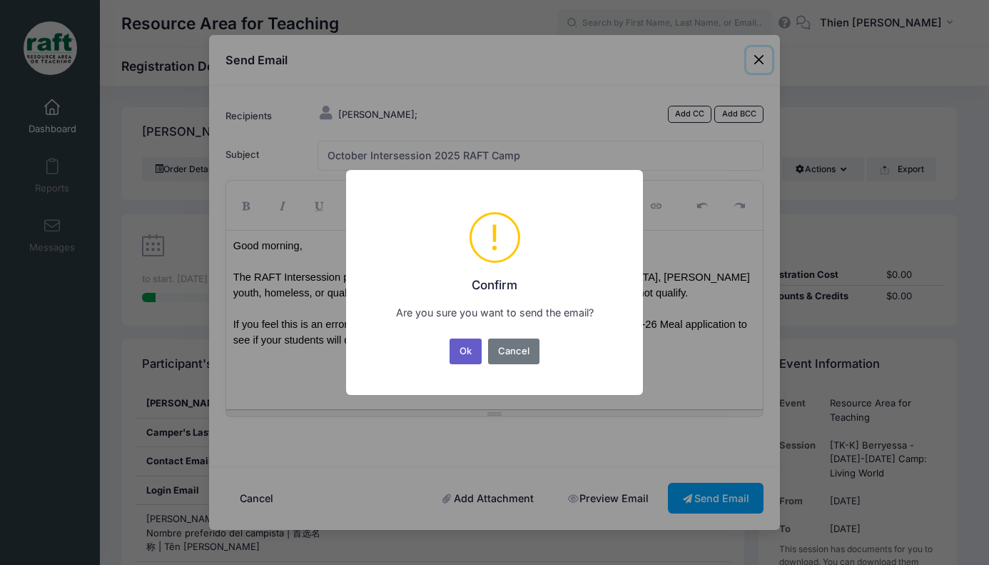
click at [465, 354] on button "Ok" at bounding box center [466, 351] width 33 height 26
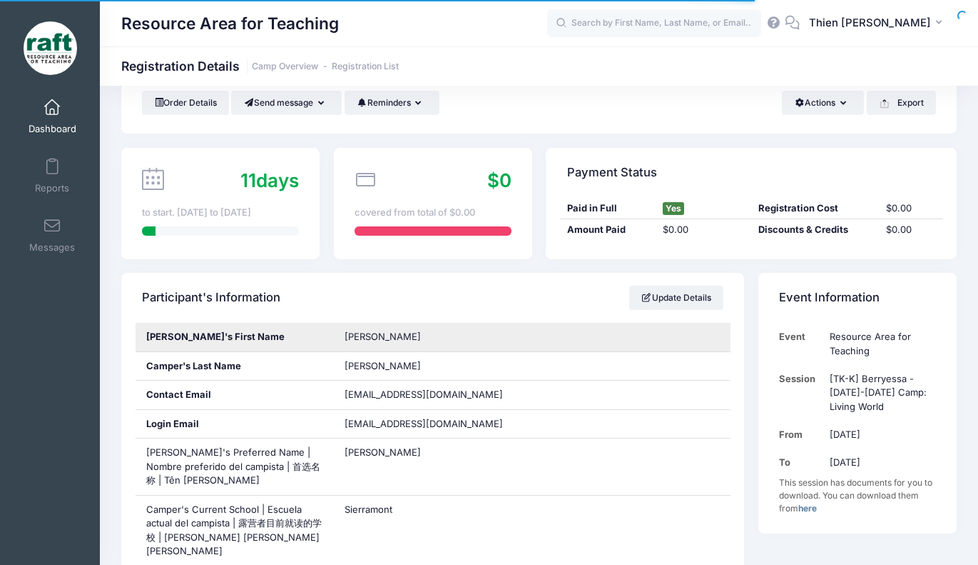
scroll to position [214, 0]
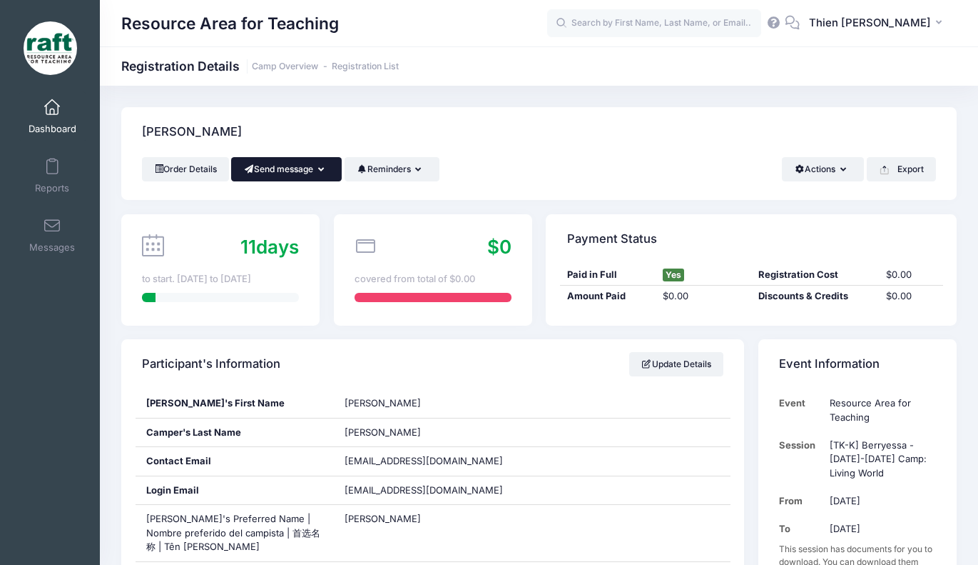
click at [317, 176] on button "Send message" at bounding box center [286, 169] width 111 height 24
click at [306, 208] on link "Send Email" at bounding box center [297, 204] width 86 height 27
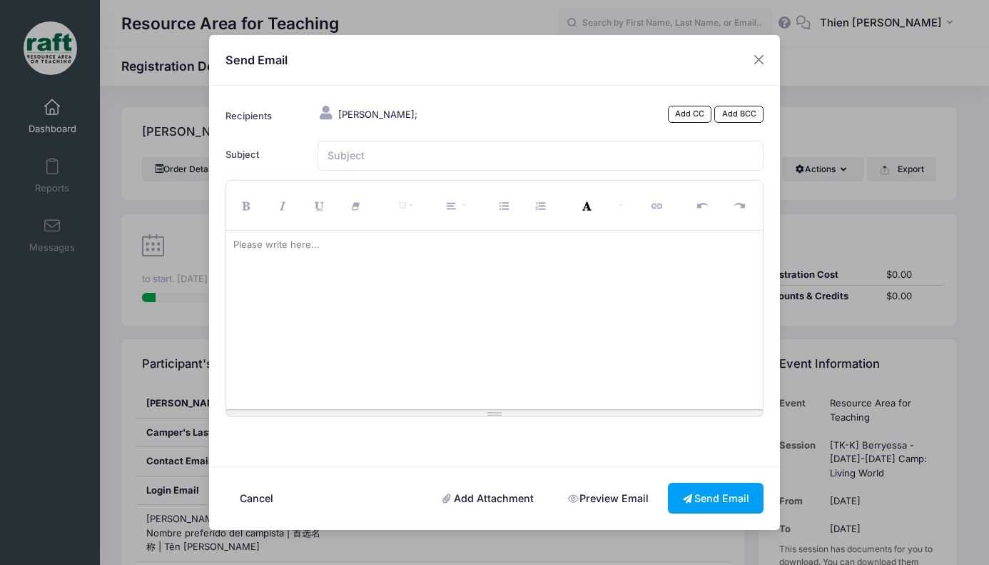
click at [291, 251] on div "Please write here..." at bounding box center [276, 245] width 101 height 29
paste div
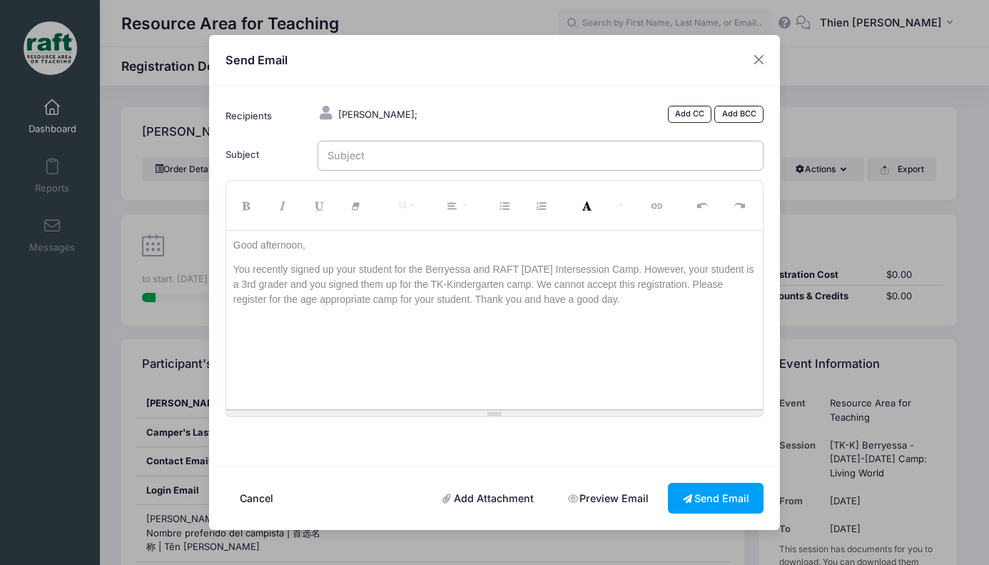
click at [388, 153] on input "Subject" at bounding box center [541, 156] width 447 height 31
type input "October Intersession 2025 RAFT Camp"
click at [709, 497] on button "Send Email" at bounding box center [716, 497] width 96 height 31
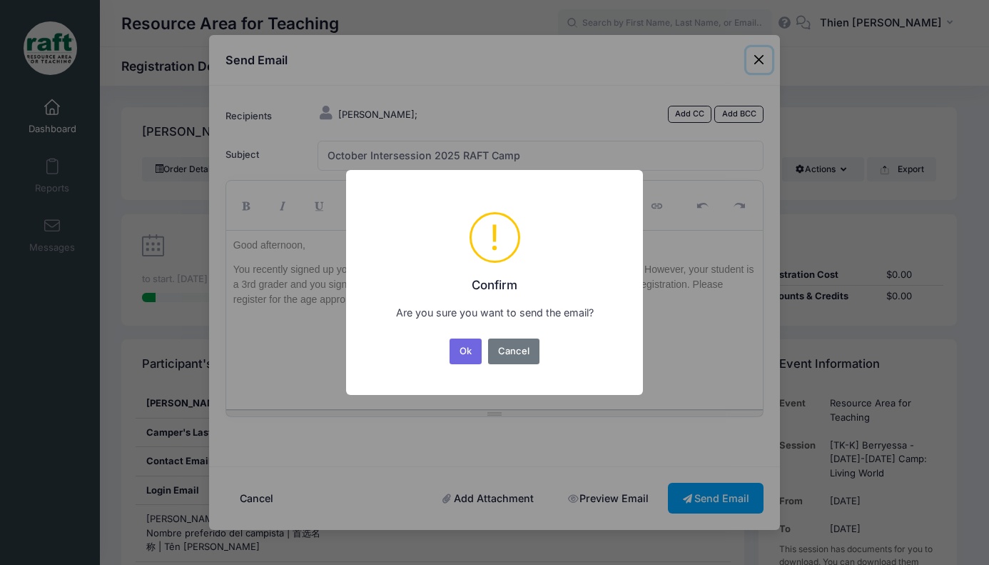
drag, startPoint x: 470, startPoint y: 348, endPoint x: 473, endPoint y: 335, distance: 13.3
click at [468, 348] on button "Ok" at bounding box center [466, 351] width 33 height 26
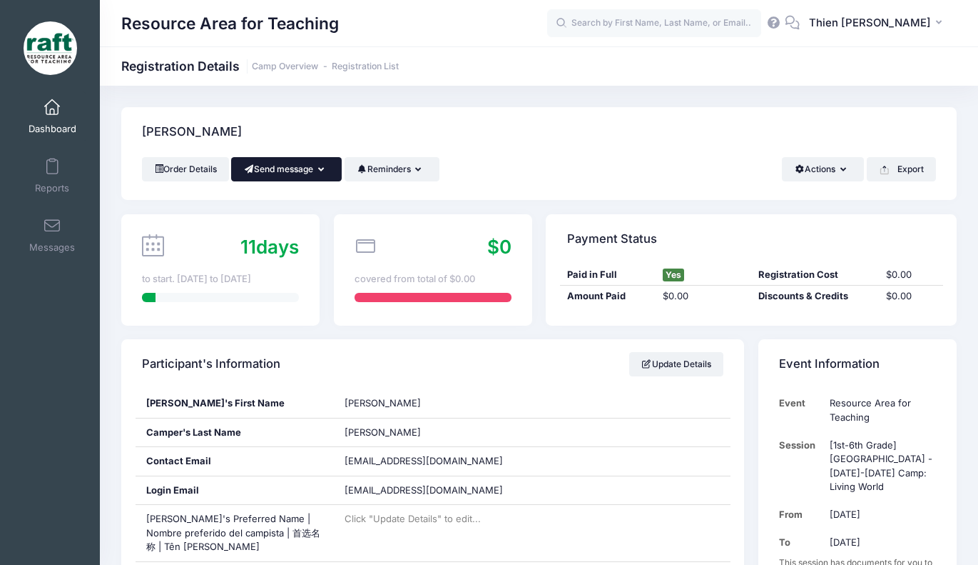
click at [320, 167] on button "Send message" at bounding box center [286, 169] width 111 height 24
click at [634, 143] on div "Nguyen, Hannah" at bounding box center [539, 132] width 836 height 50
click at [329, 170] on icon "button" at bounding box center [323, 170] width 11 height 0
click at [314, 202] on link "Send Email" at bounding box center [297, 204] width 86 height 27
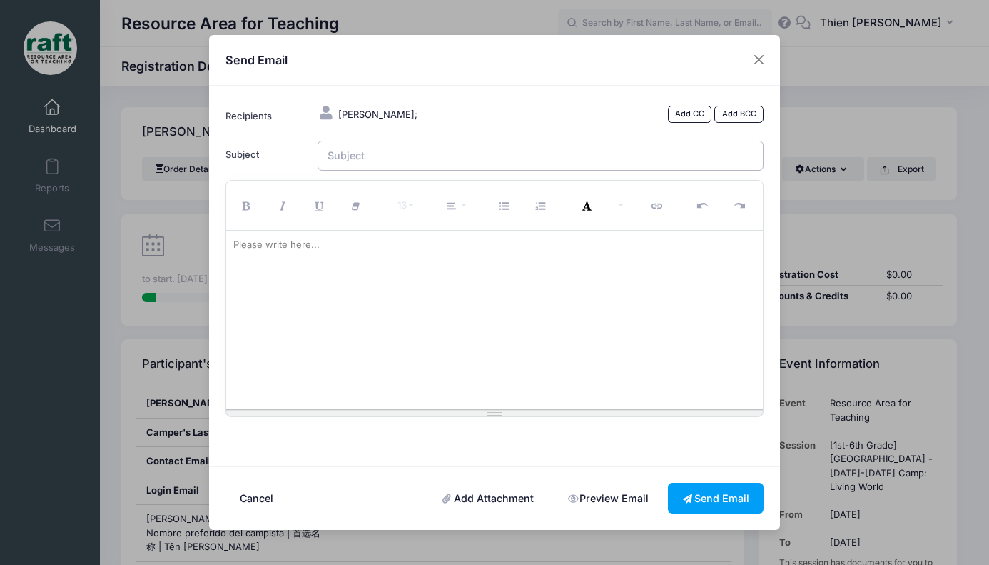
click at [366, 163] on input "Subject" at bounding box center [541, 156] width 447 height 31
type input "October Intersession 2025 RAFT Camp"
click at [377, 257] on div at bounding box center [494, 320] width 537 height 178
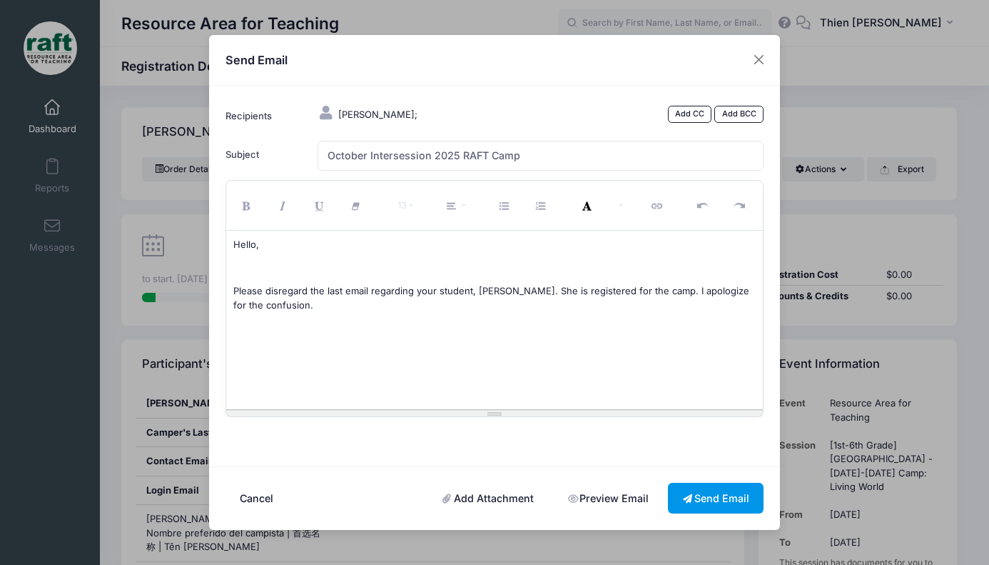
click at [712, 501] on button "Send Email" at bounding box center [716, 497] width 96 height 31
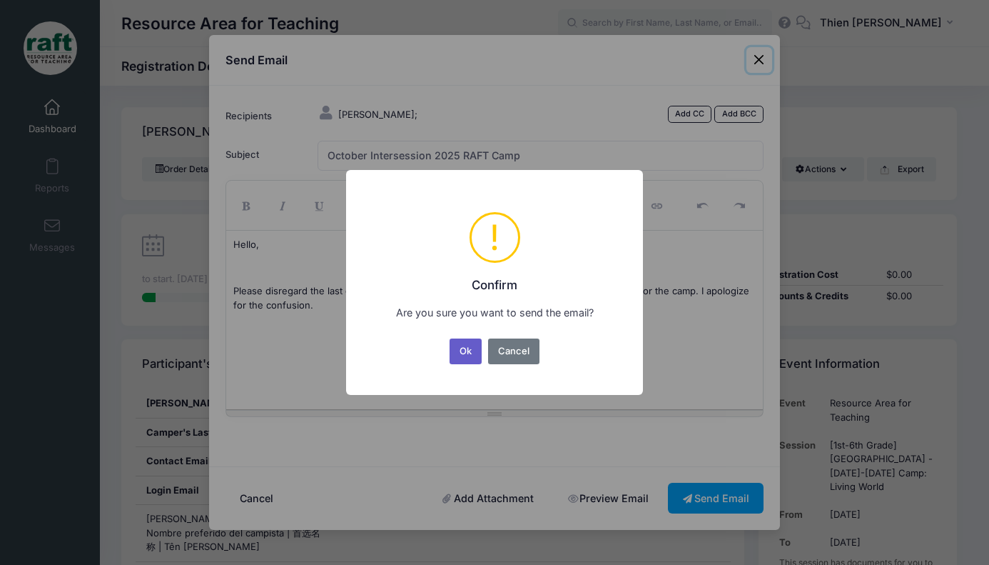
click at [469, 360] on button "Ok" at bounding box center [466, 351] width 33 height 26
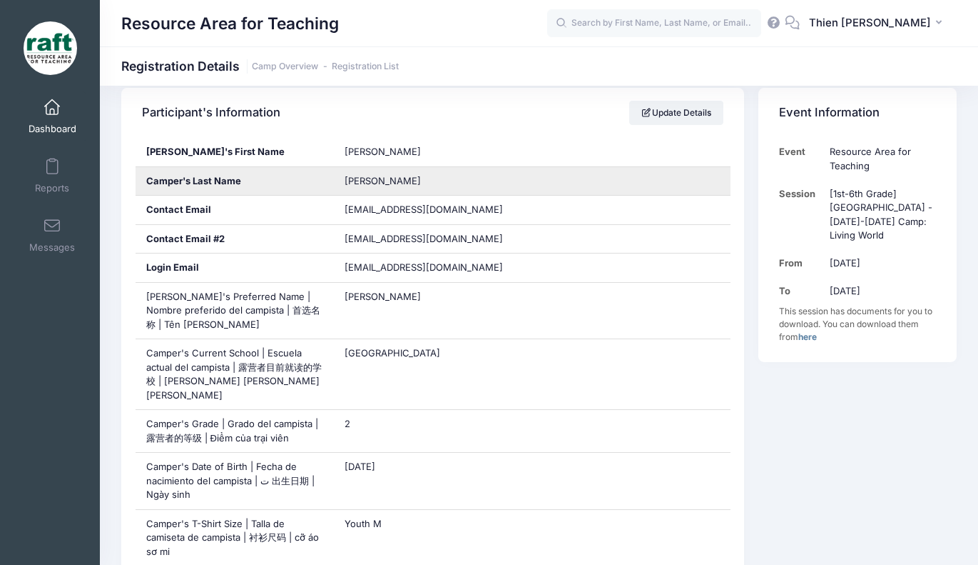
scroll to position [285, 0]
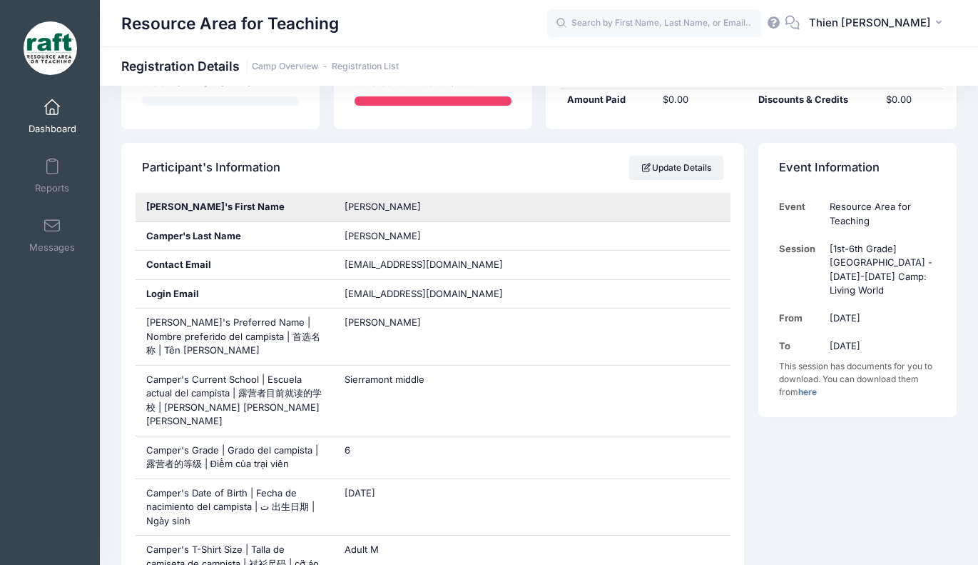
scroll to position [214, 0]
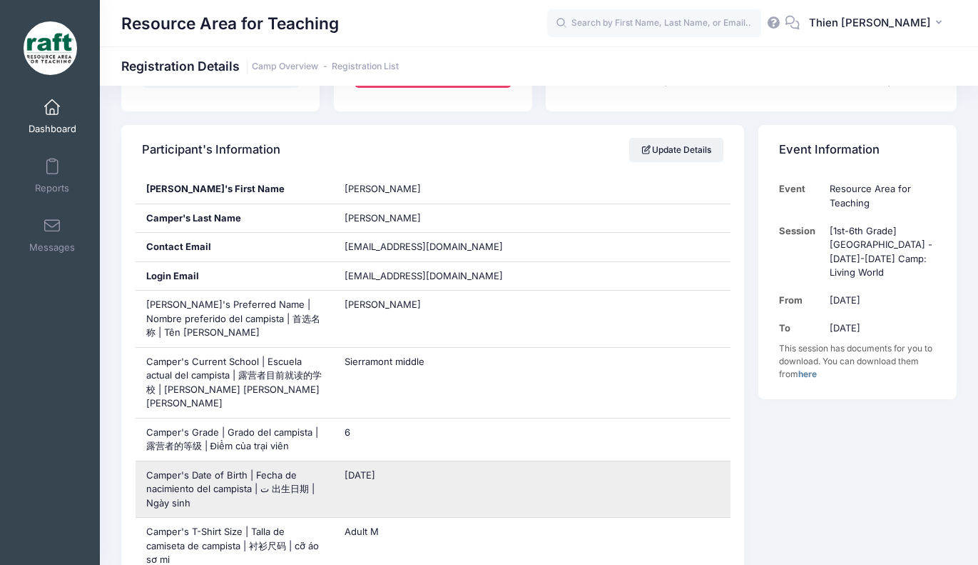
drag, startPoint x: 399, startPoint y: 457, endPoint x: 338, endPoint y: 466, distance: 62.0
click at [338, 466] on div "[DATE]" at bounding box center [532, 489] width 397 height 56
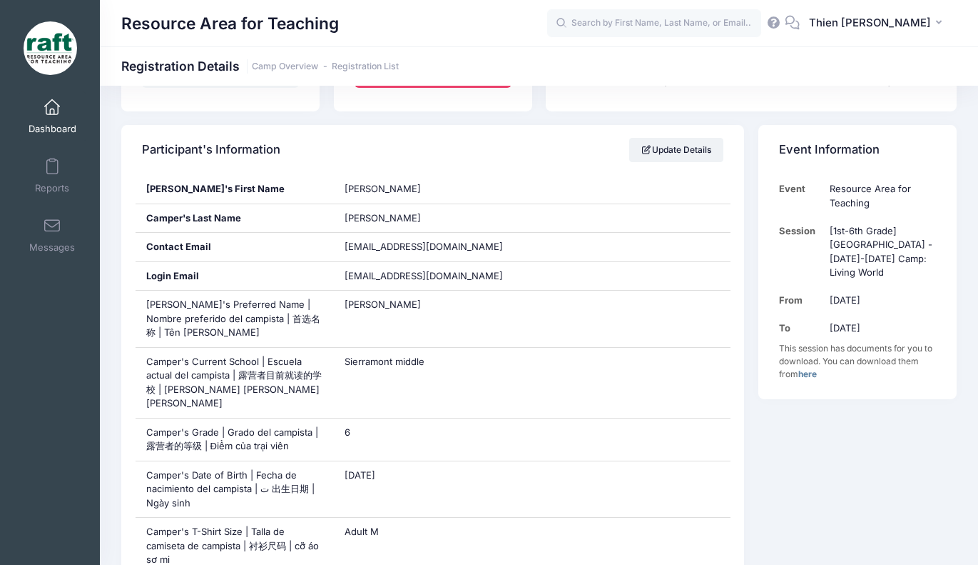
copy span "[DATE]"
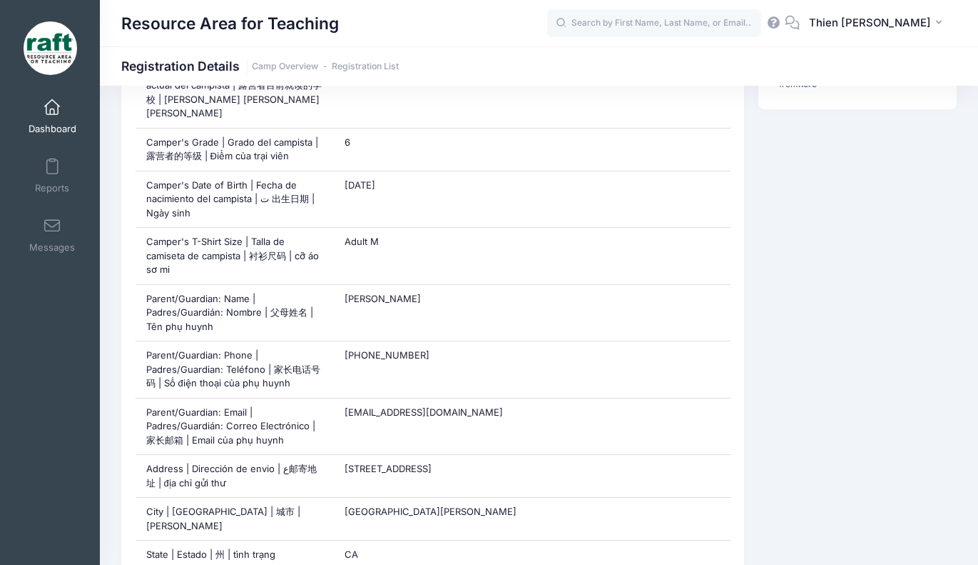
scroll to position [500, 0]
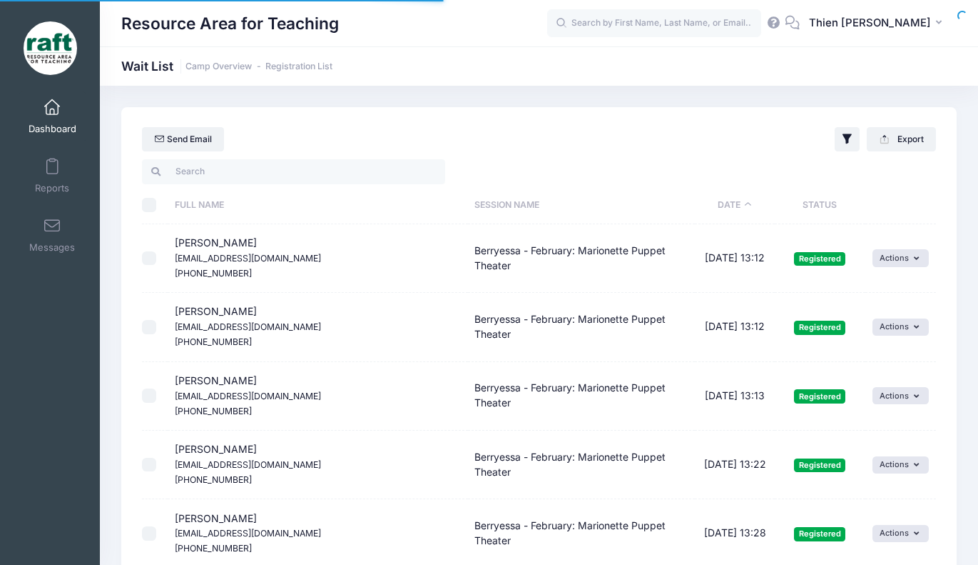
select select "50"
click at [736, 208] on th "Date" at bounding box center [734, 205] width 79 height 38
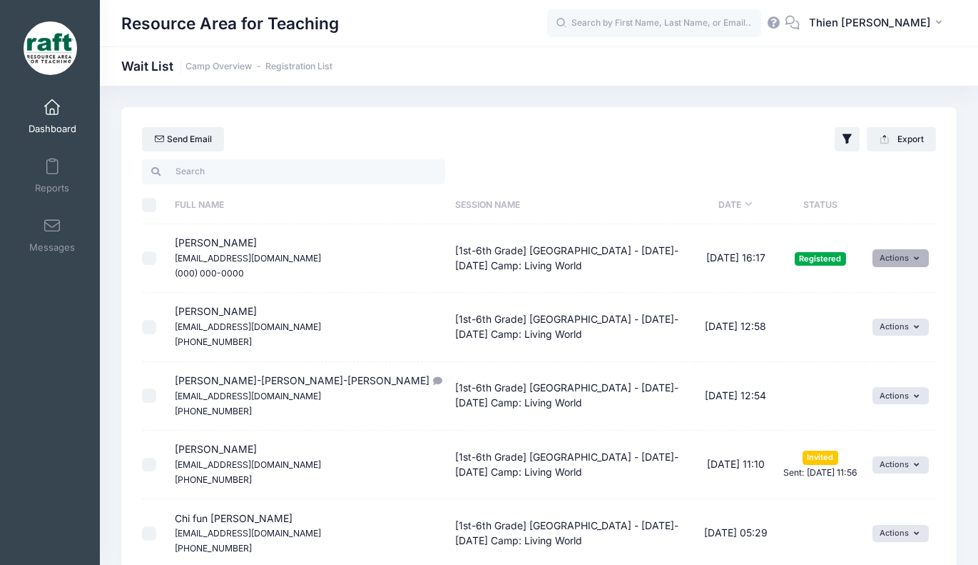
click at [920, 257] on button "Actions" at bounding box center [901, 257] width 56 height 17
click at [47, 118] on link "Dashboard" at bounding box center [53, 116] width 68 height 50
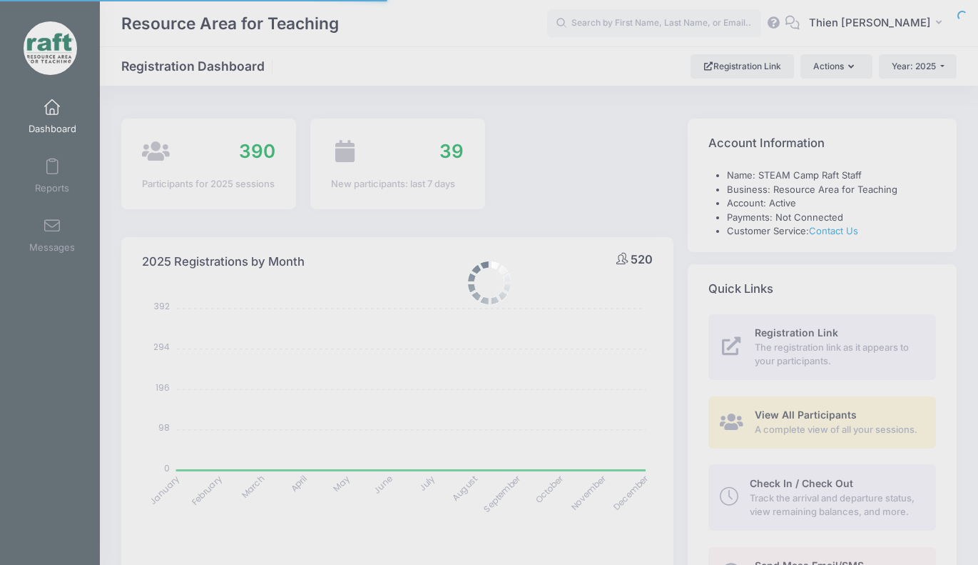
select select
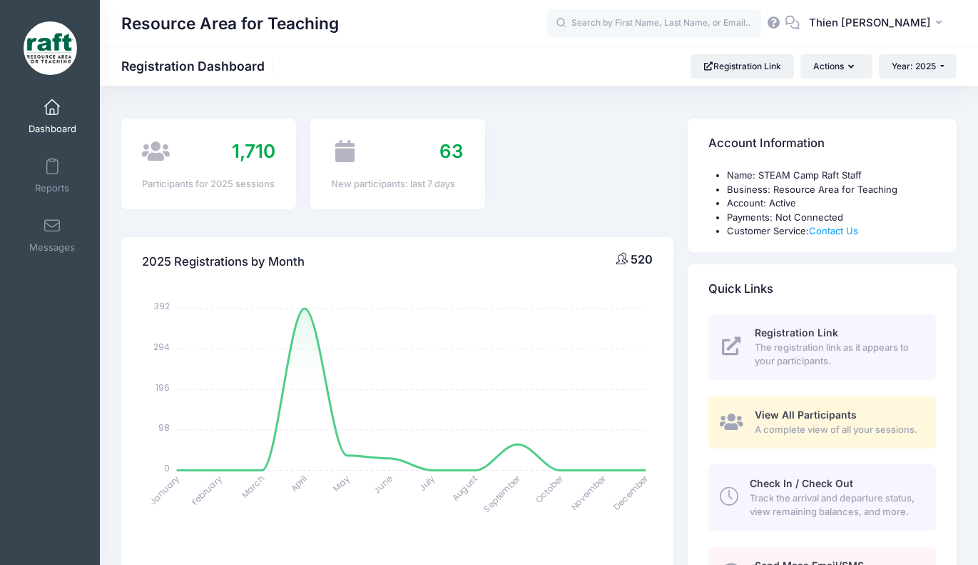
click at [811, 409] on span "View All Participants" at bounding box center [806, 414] width 102 height 12
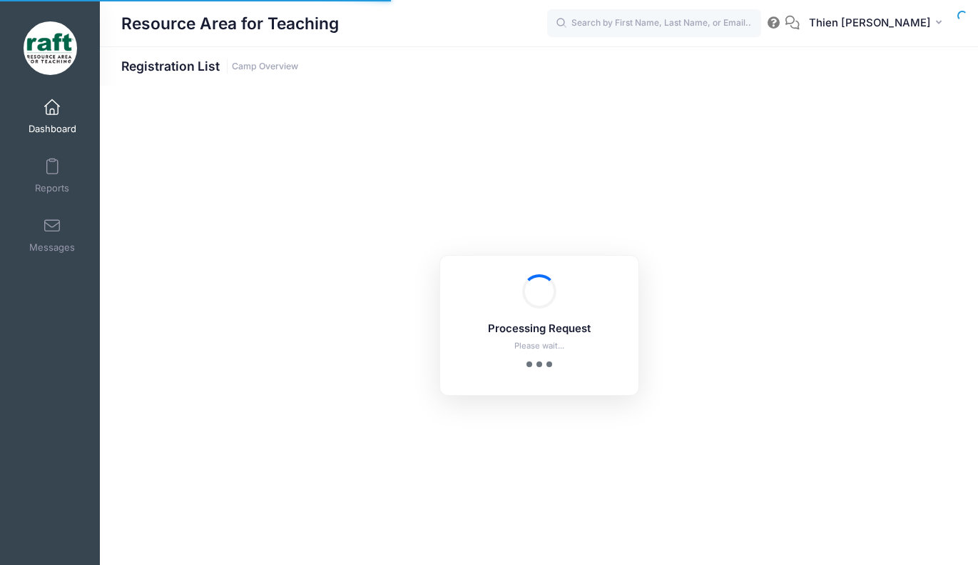
select select "10"
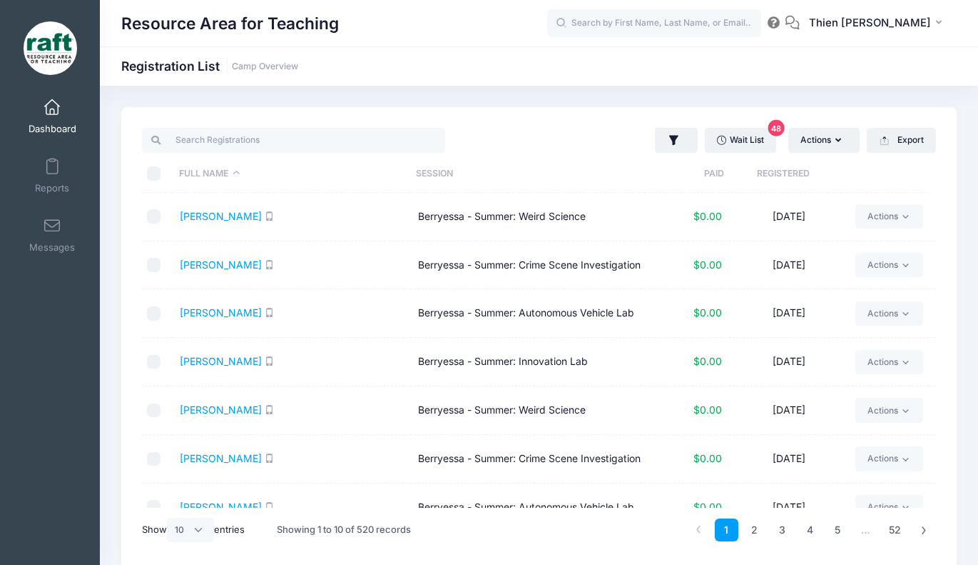
click at [792, 176] on th "Registered" at bounding box center [783, 174] width 118 height 38
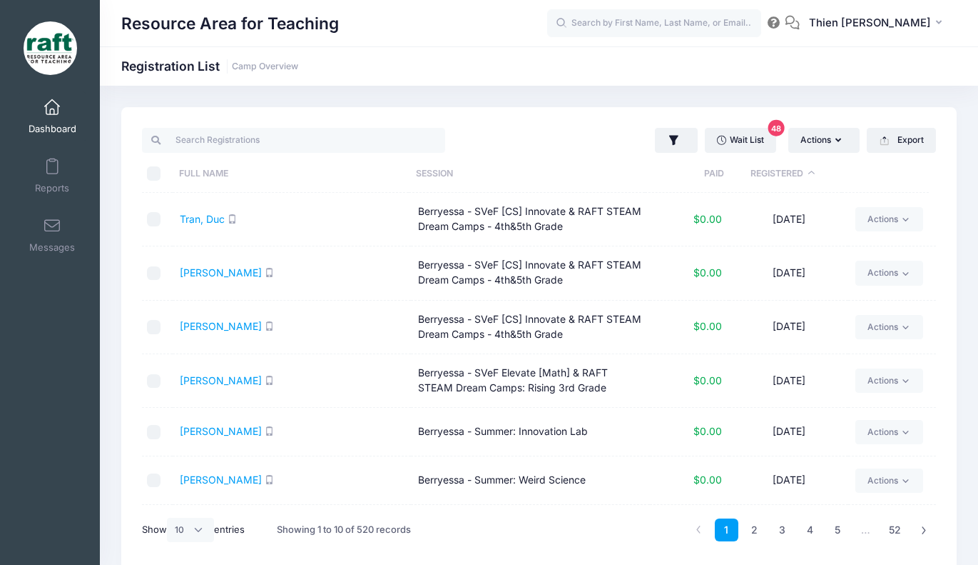
click at [793, 176] on th "Registered" at bounding box center [783, 174] width 118 height 38
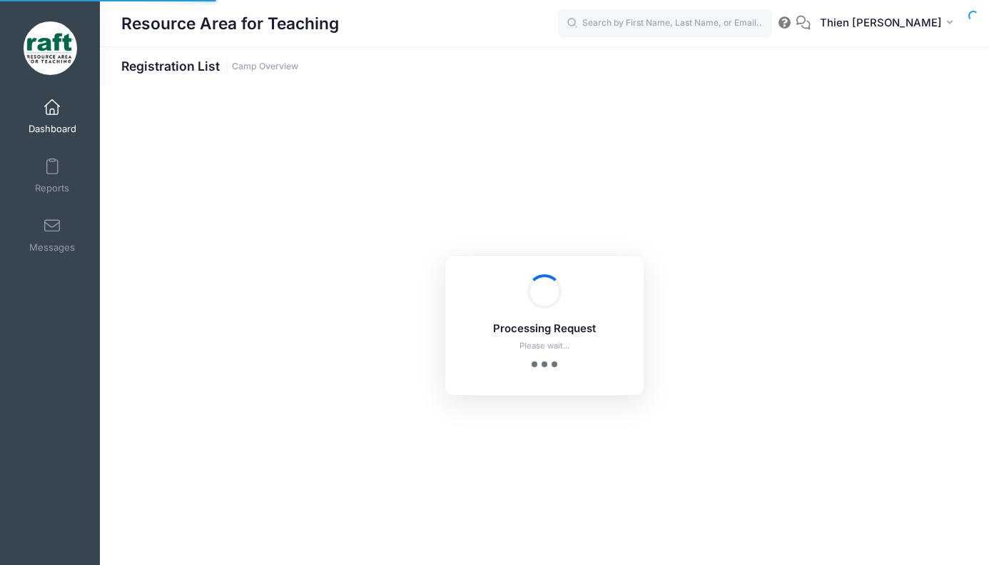
select select "10"
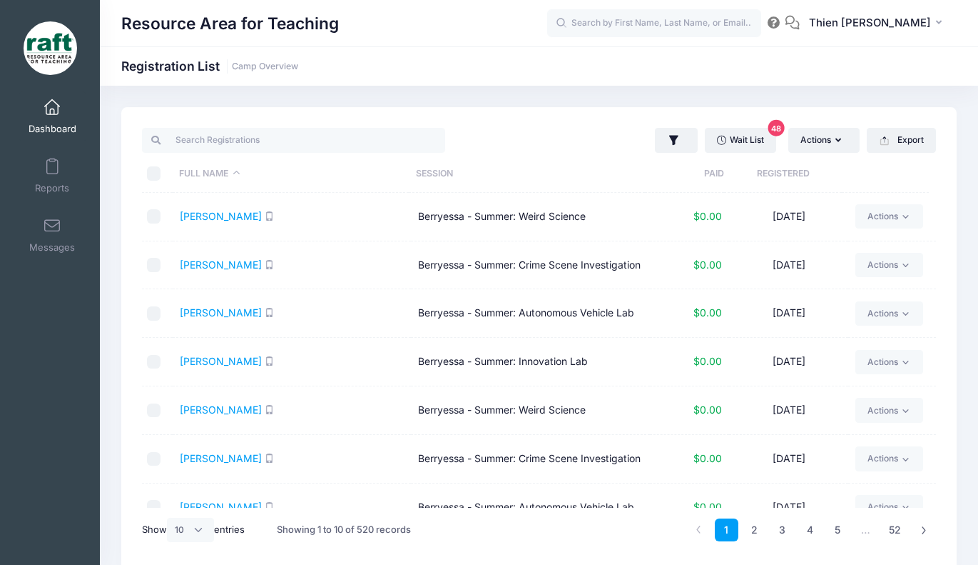
click at [793, 167] on th "Registered" at bounding box center [783, 174] width 118 height 38
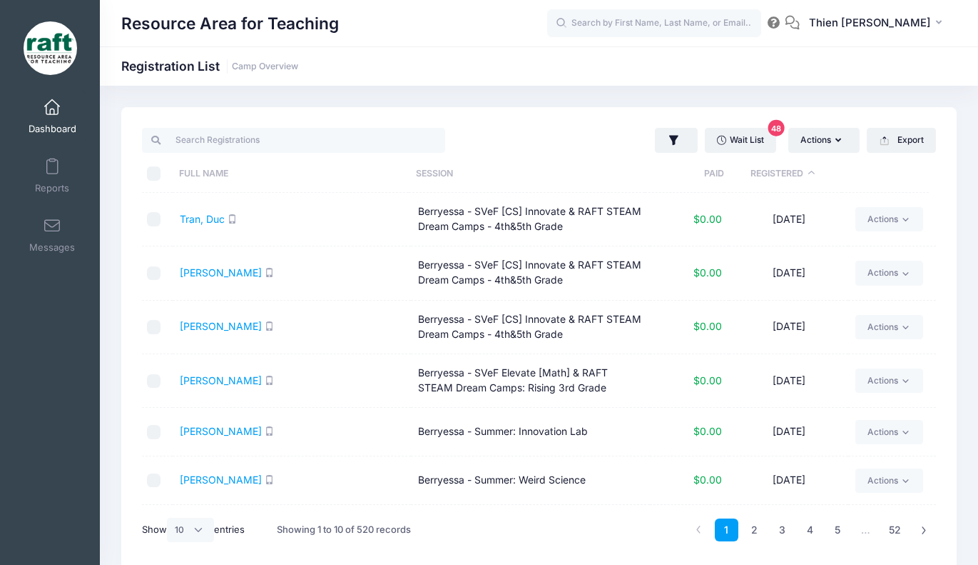
click at [793, 169] on th "Registered" at bounding box center [783, 174] width 118 height 38
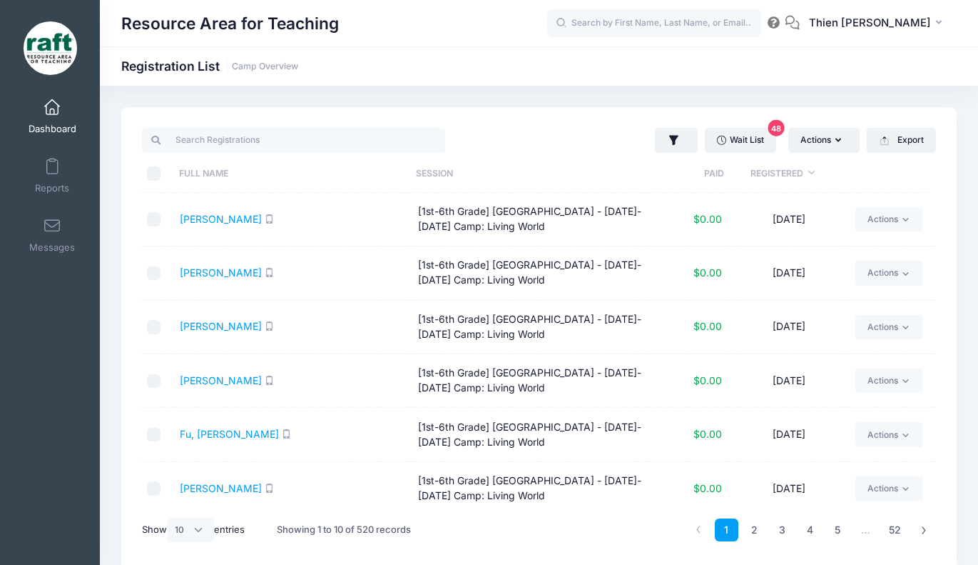
click at [52, 114] on span at bounding box center [52, 108] width 0 height 16
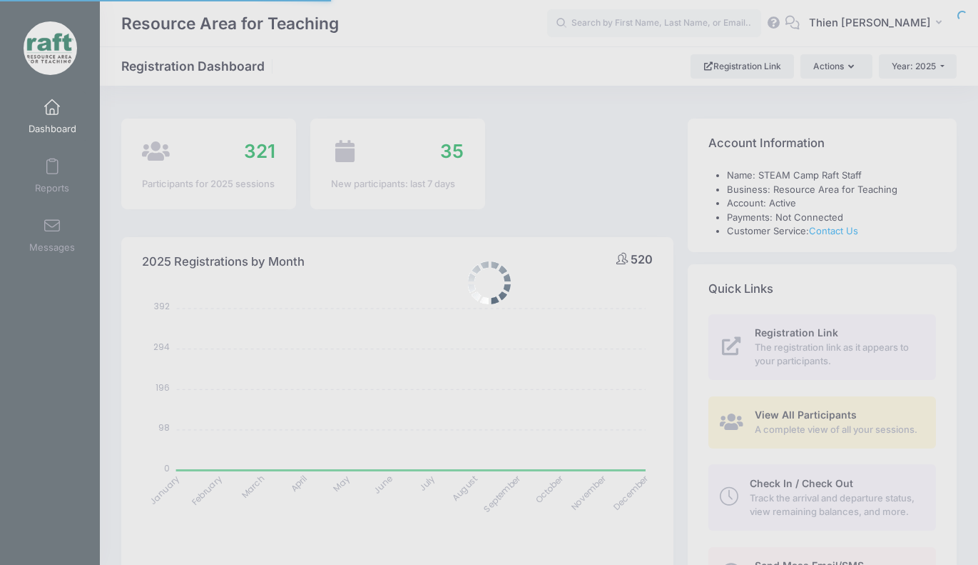
select select
